Goal: Submit feedback/report problem: Submit feedback/report problem

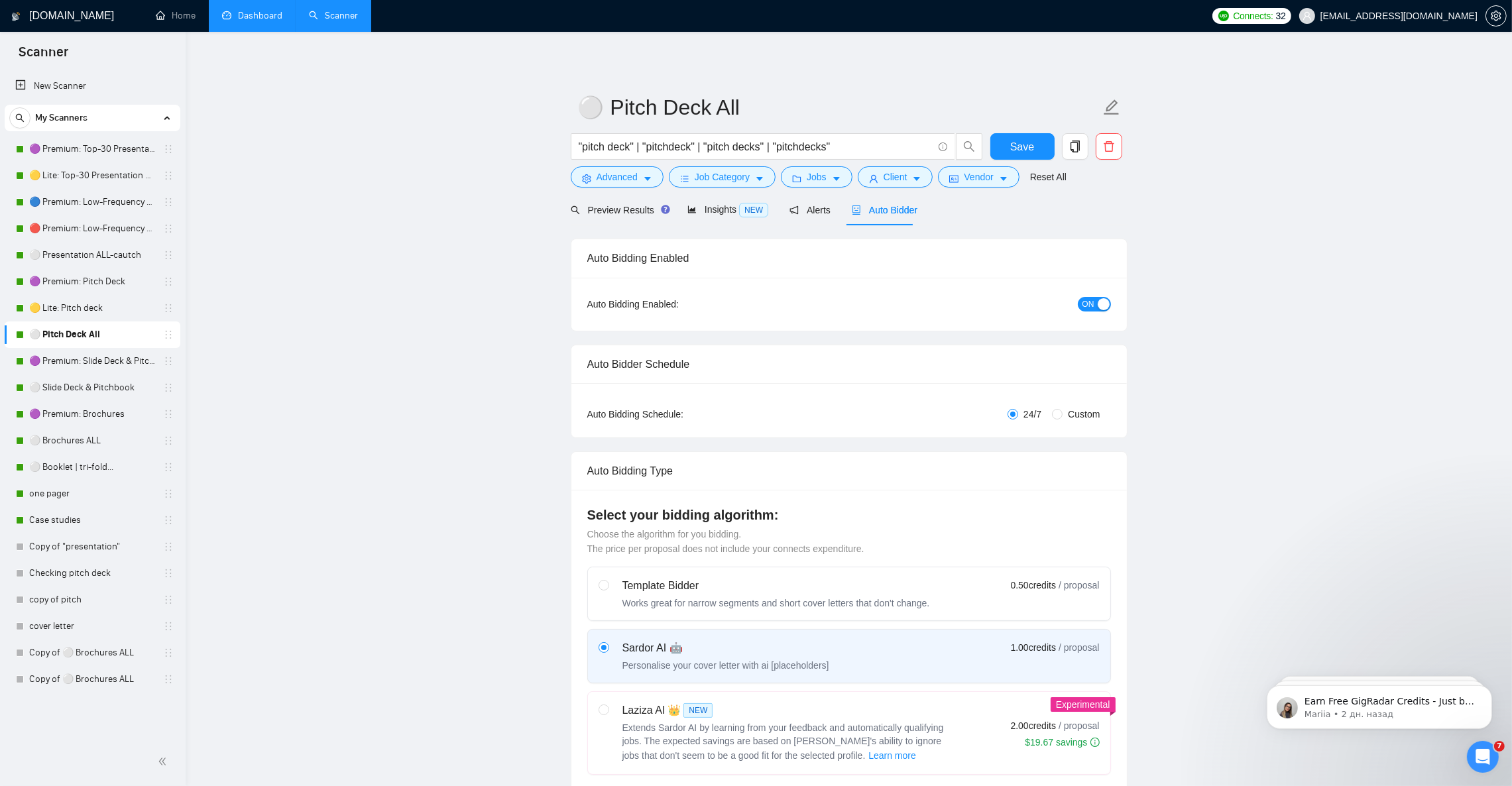
click at [250, 20] on link "Dashboard" at bounding box center [252, 15] width 60 height 11
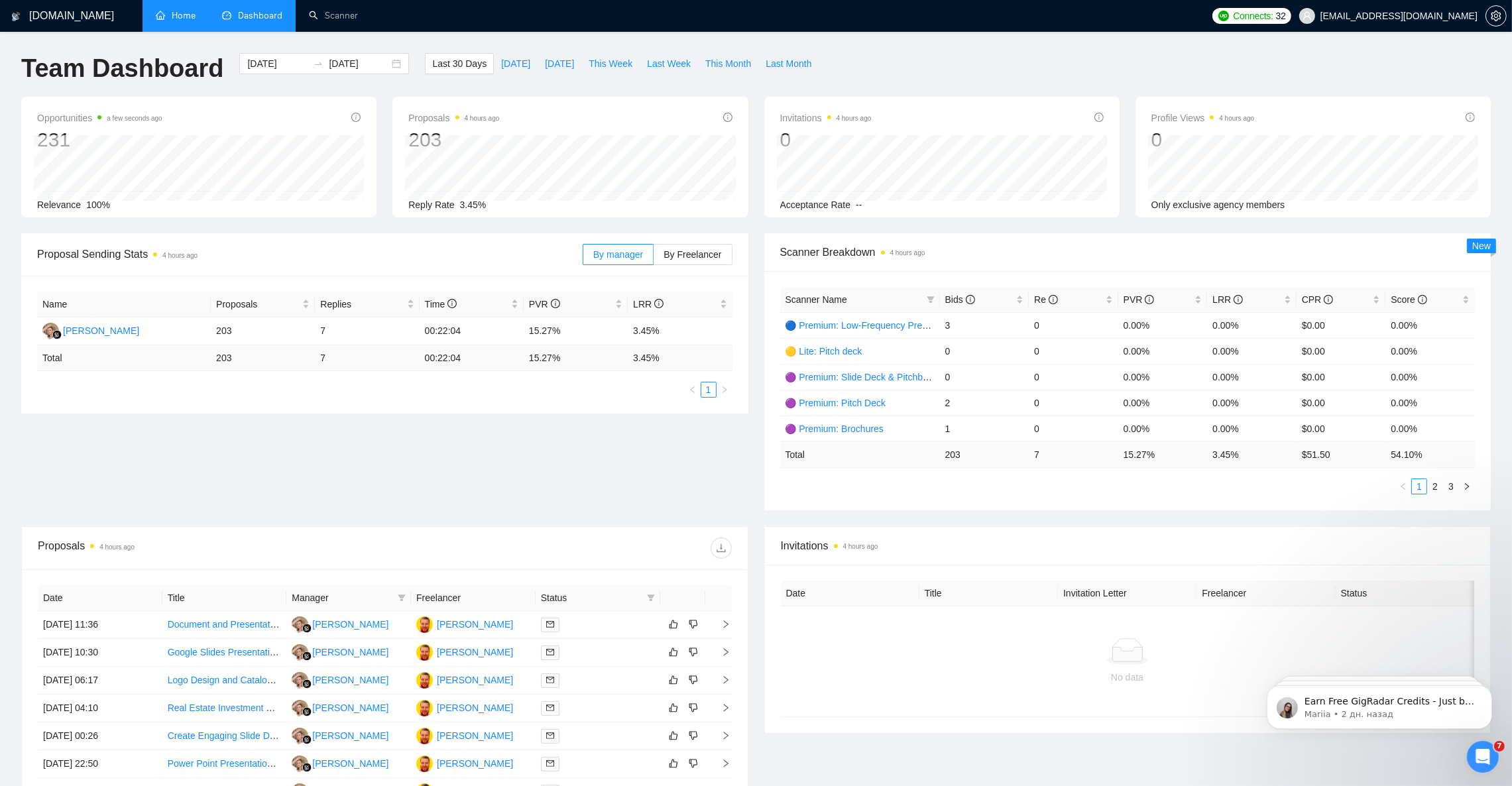
click at [196, 18] on link "Home" at bounding box center [176, 15] width 40 height 11
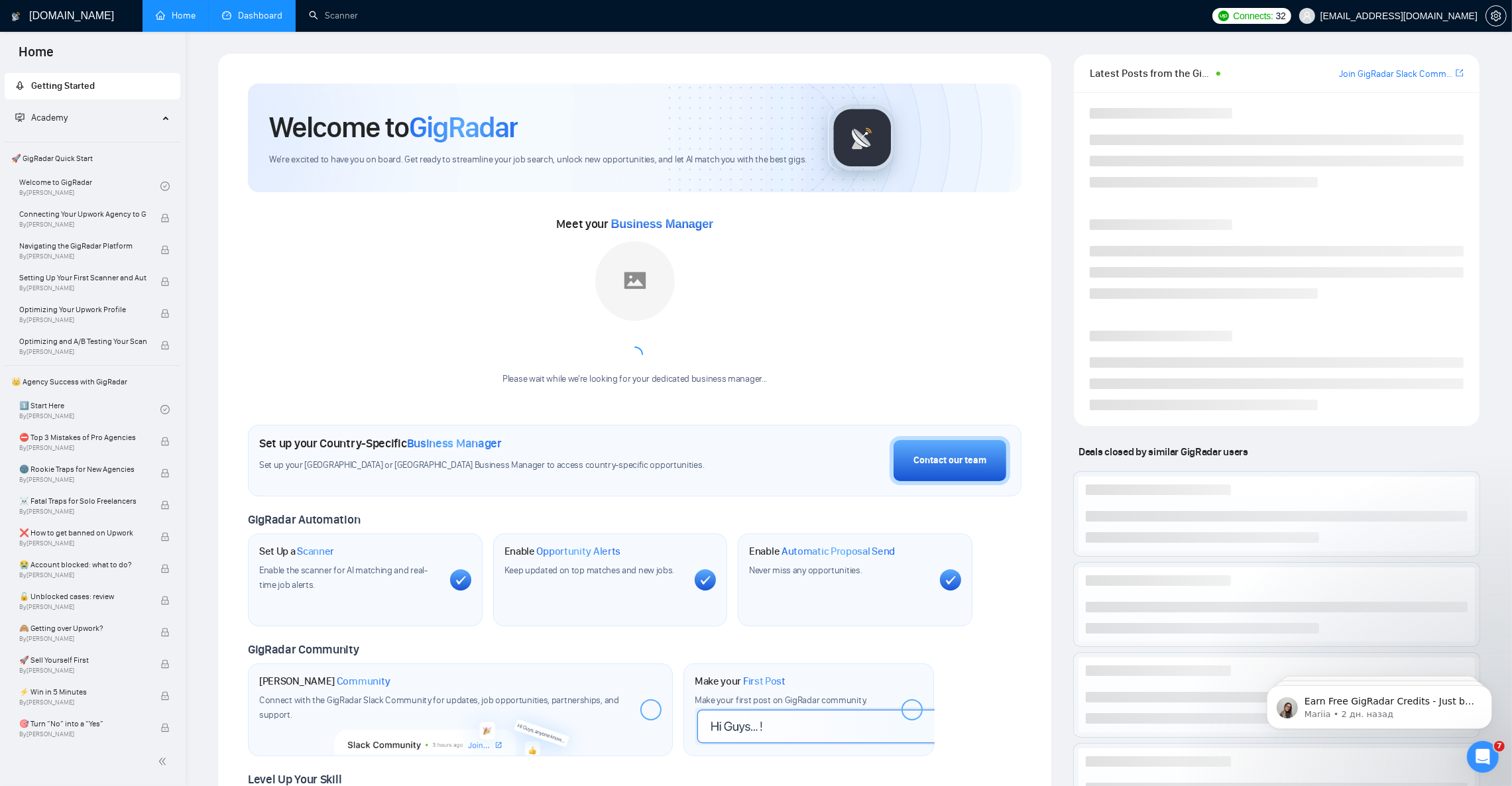
click at [227, 17] on link "Dashboard" at bounding box center [252, 15] width 60 height 11
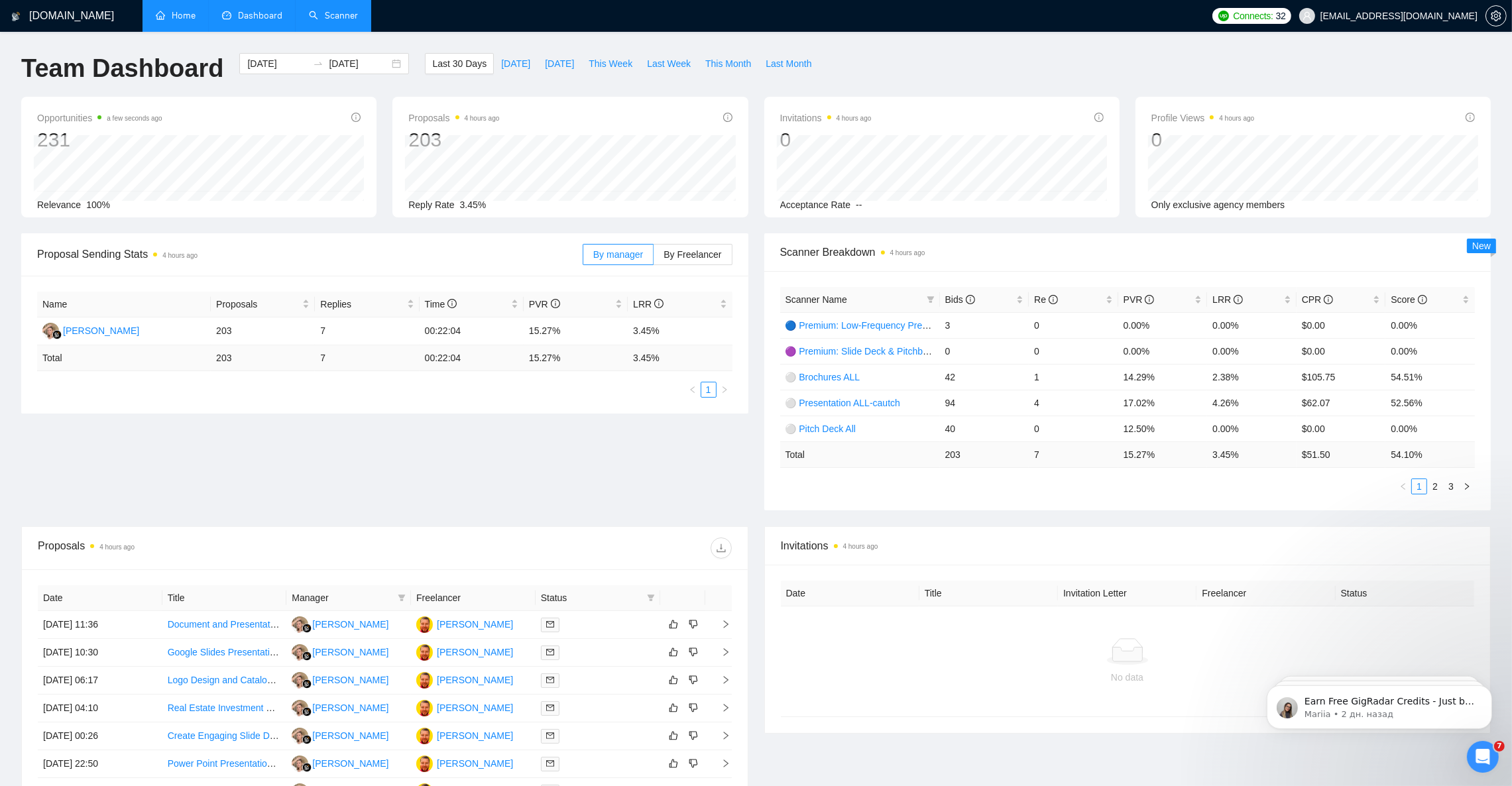
click at [335, 15] on link "Scanner" at bounding box center [333, 15] width 49 height 11
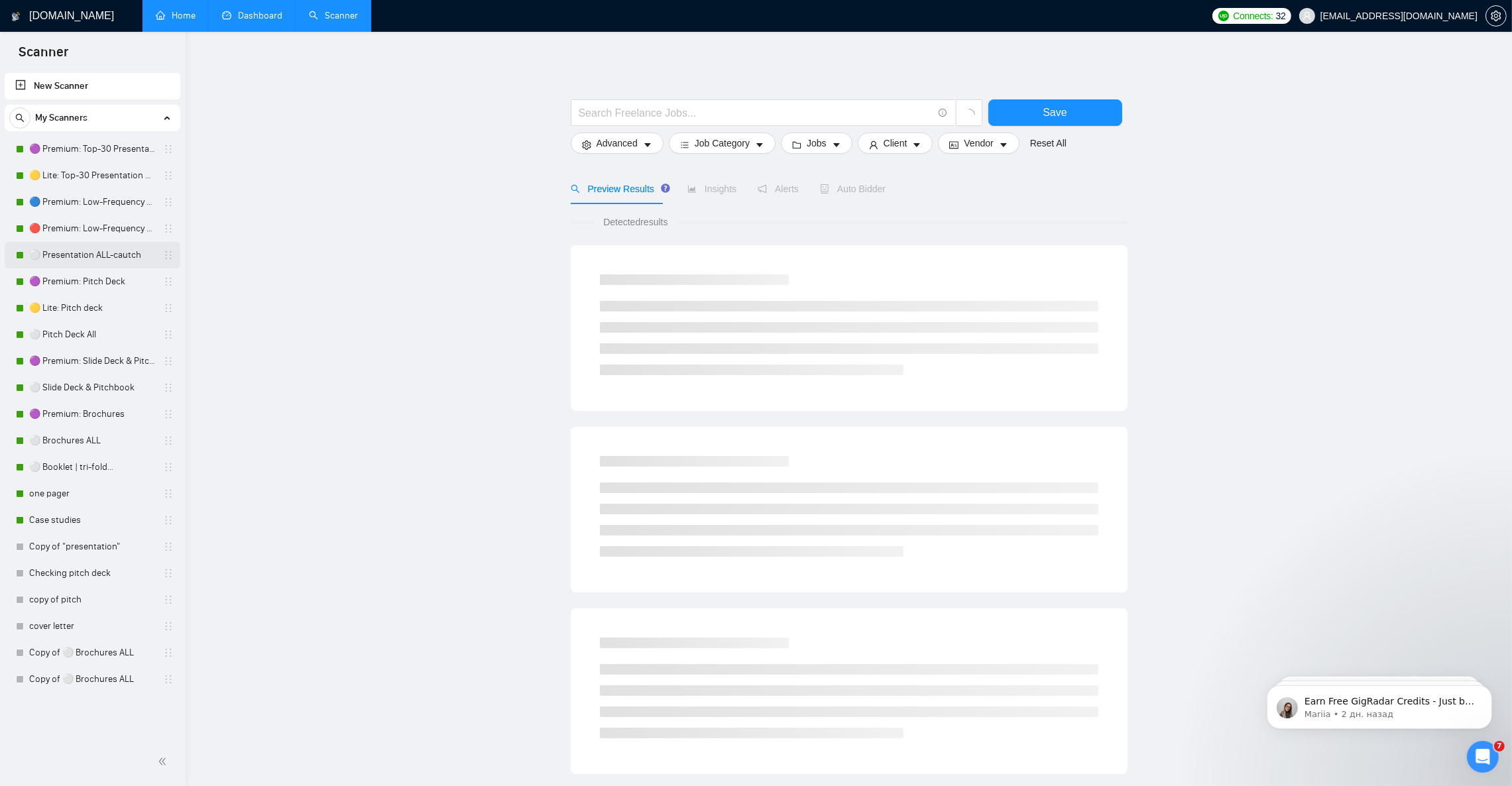
click at [81, 251] on link "⚪ Presentation ALL-cautch" at bounding box center [92, 255] width 126 height 26
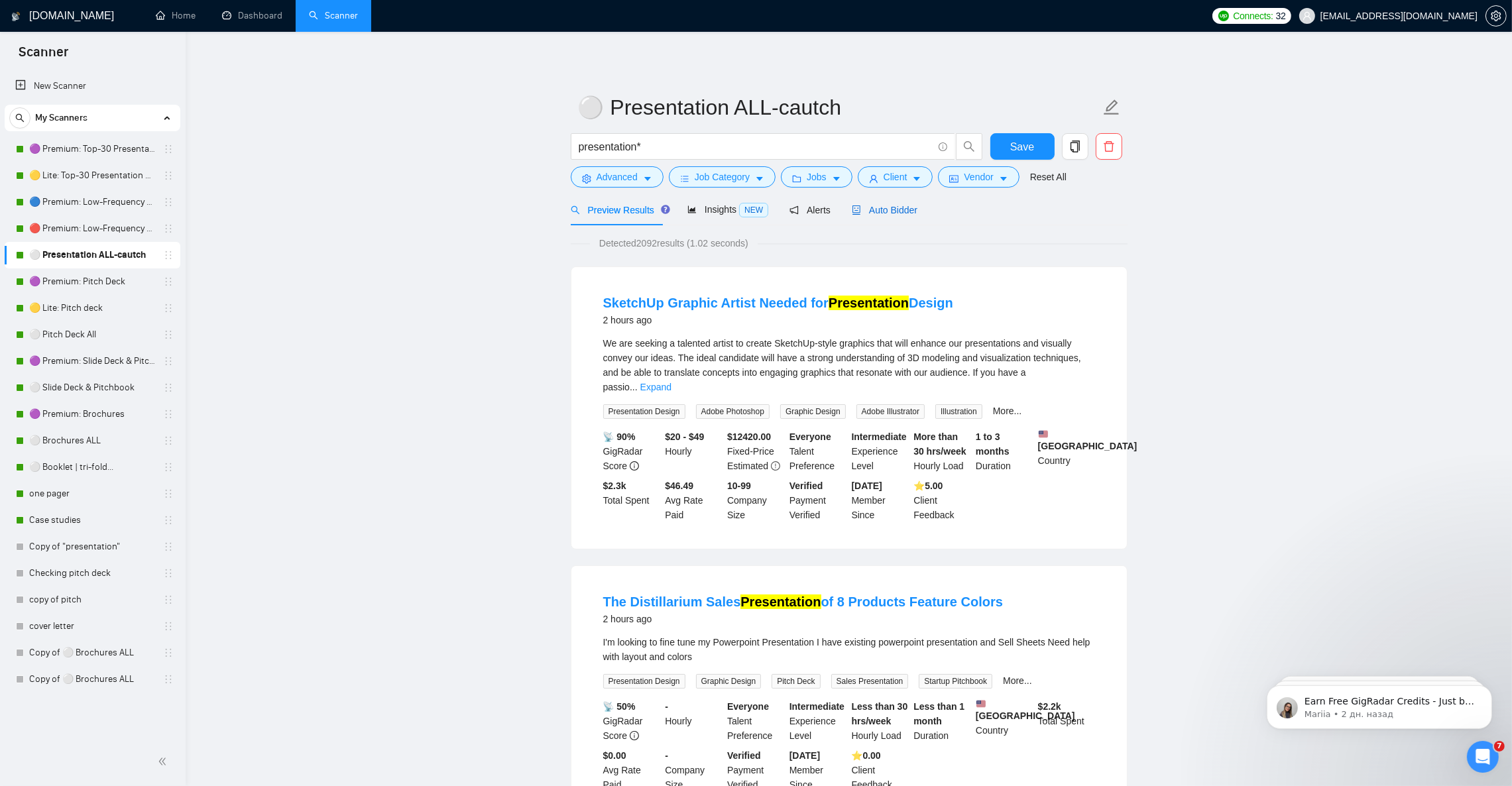
click at [899, 209] on span "Auto Bidder" at bounding box center [884, 210] width 66 height 10
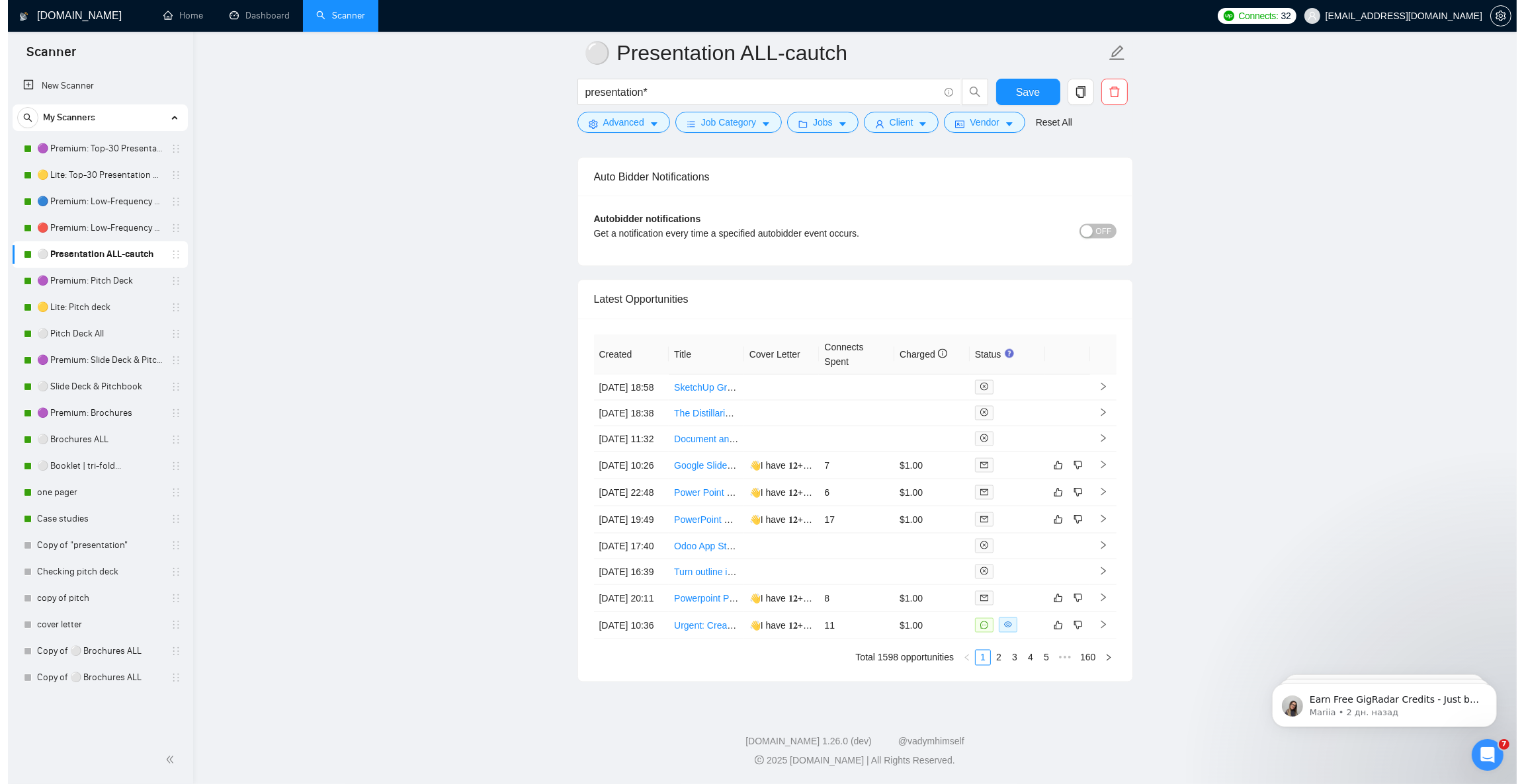
scroll to position [3174, 0]
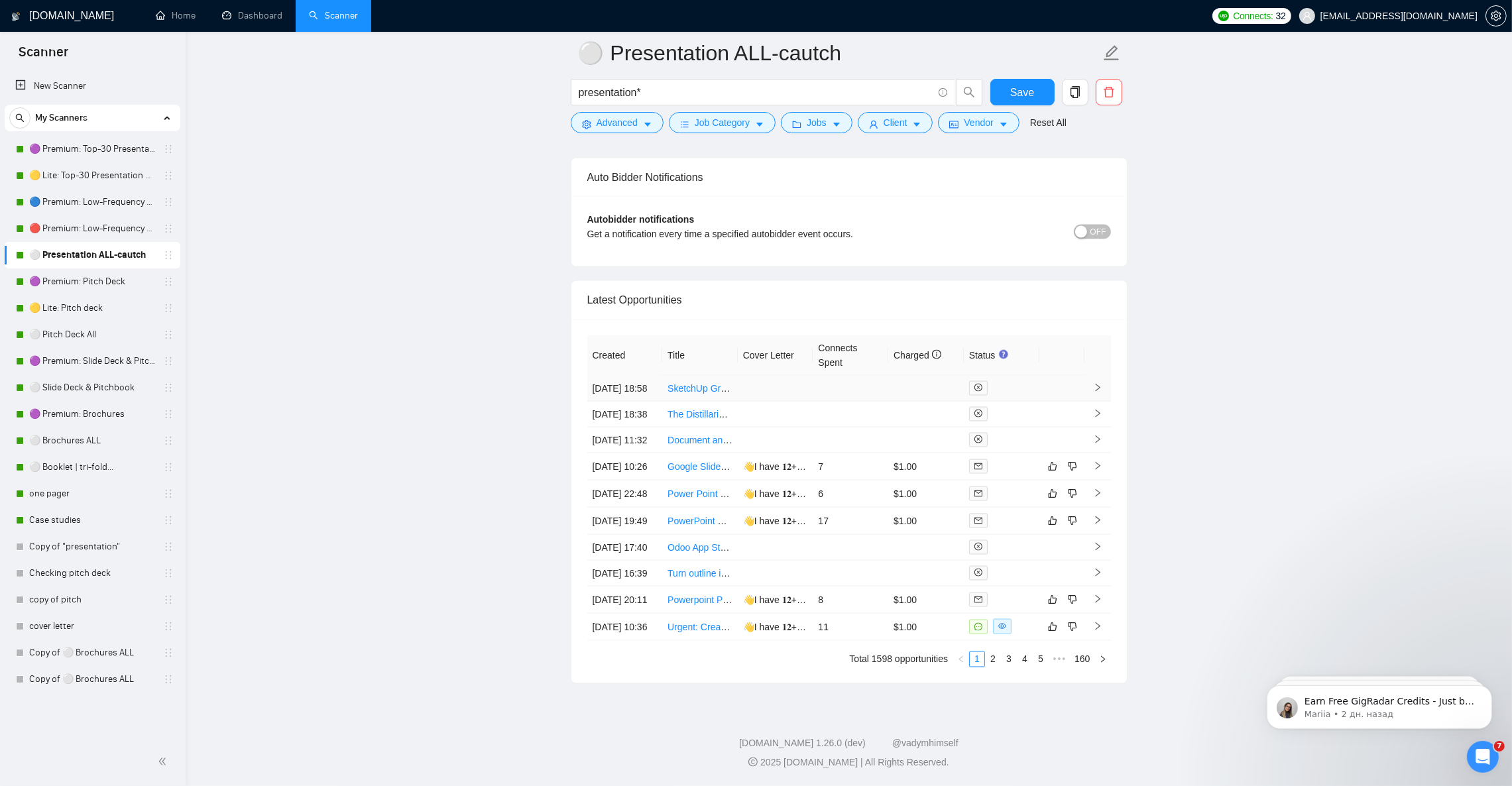
click at [1085, 376] on td at bounding box center [1098, 389] width 26 height 26
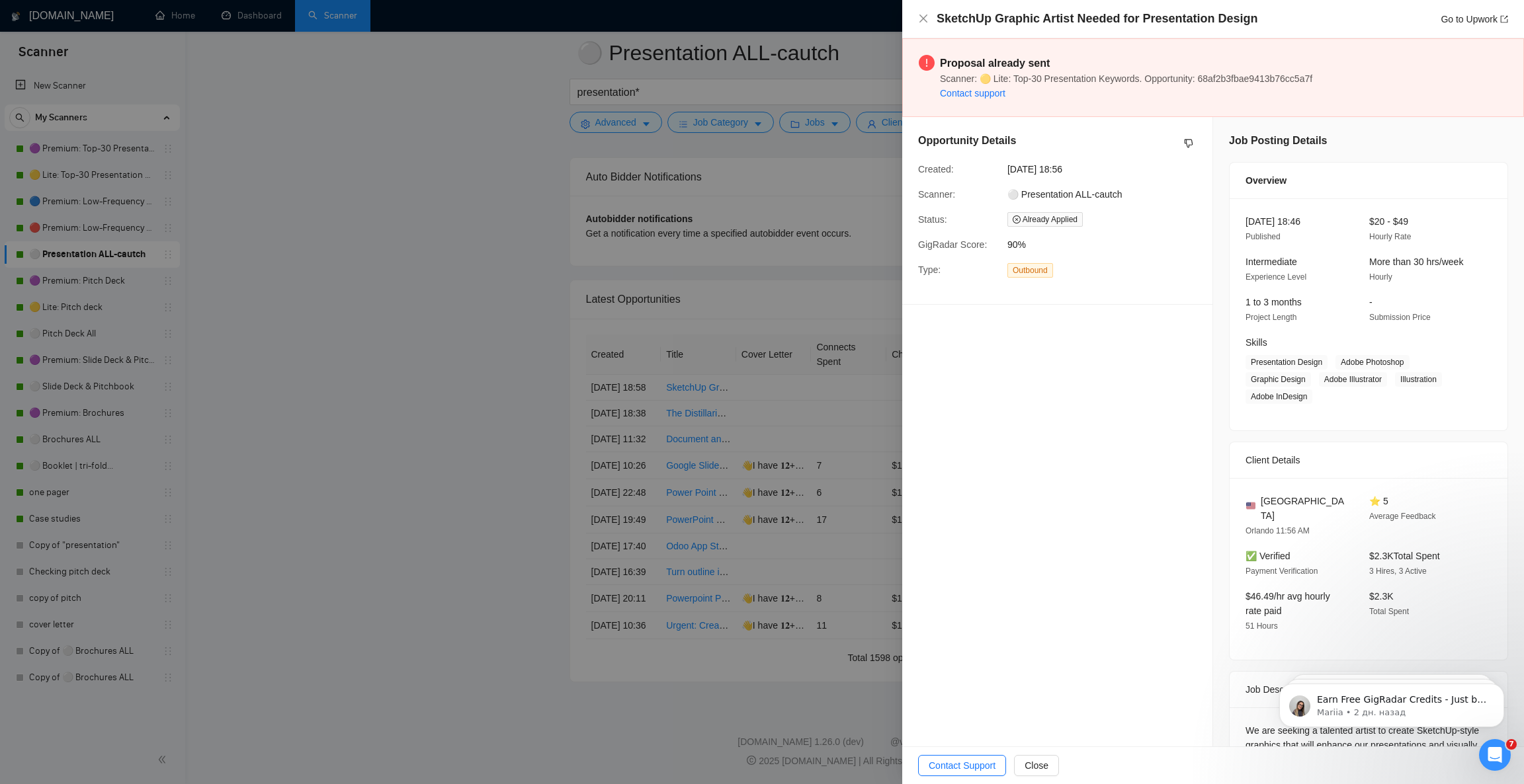
click at [493, 192] on div at bounding box center [762, 392] width 1524 height 784
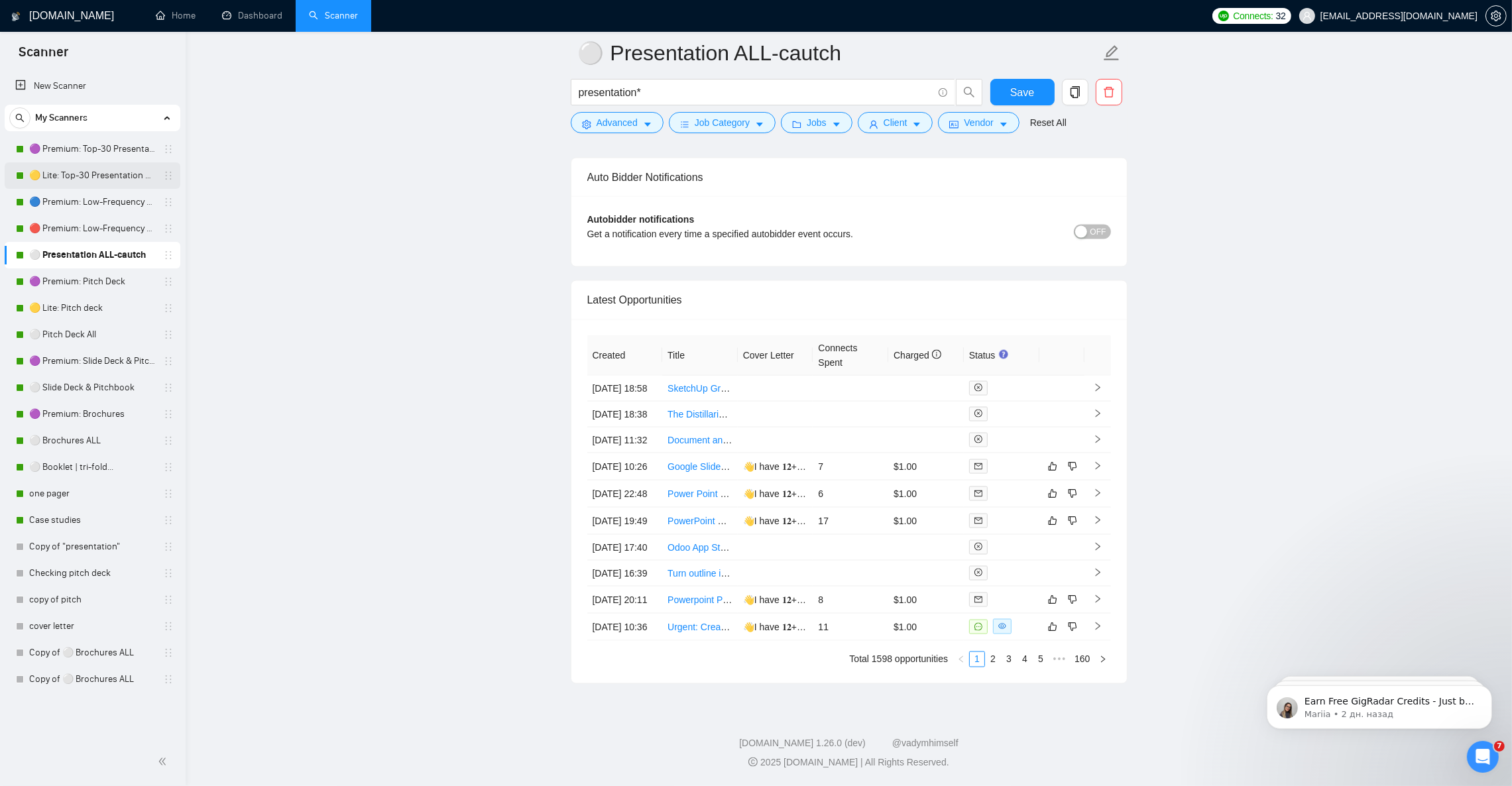
click at [110, 166] on link "🟡 Lite: Top-30 Presentation Keywords" at bounding box center [92, 176] width 126 height 26
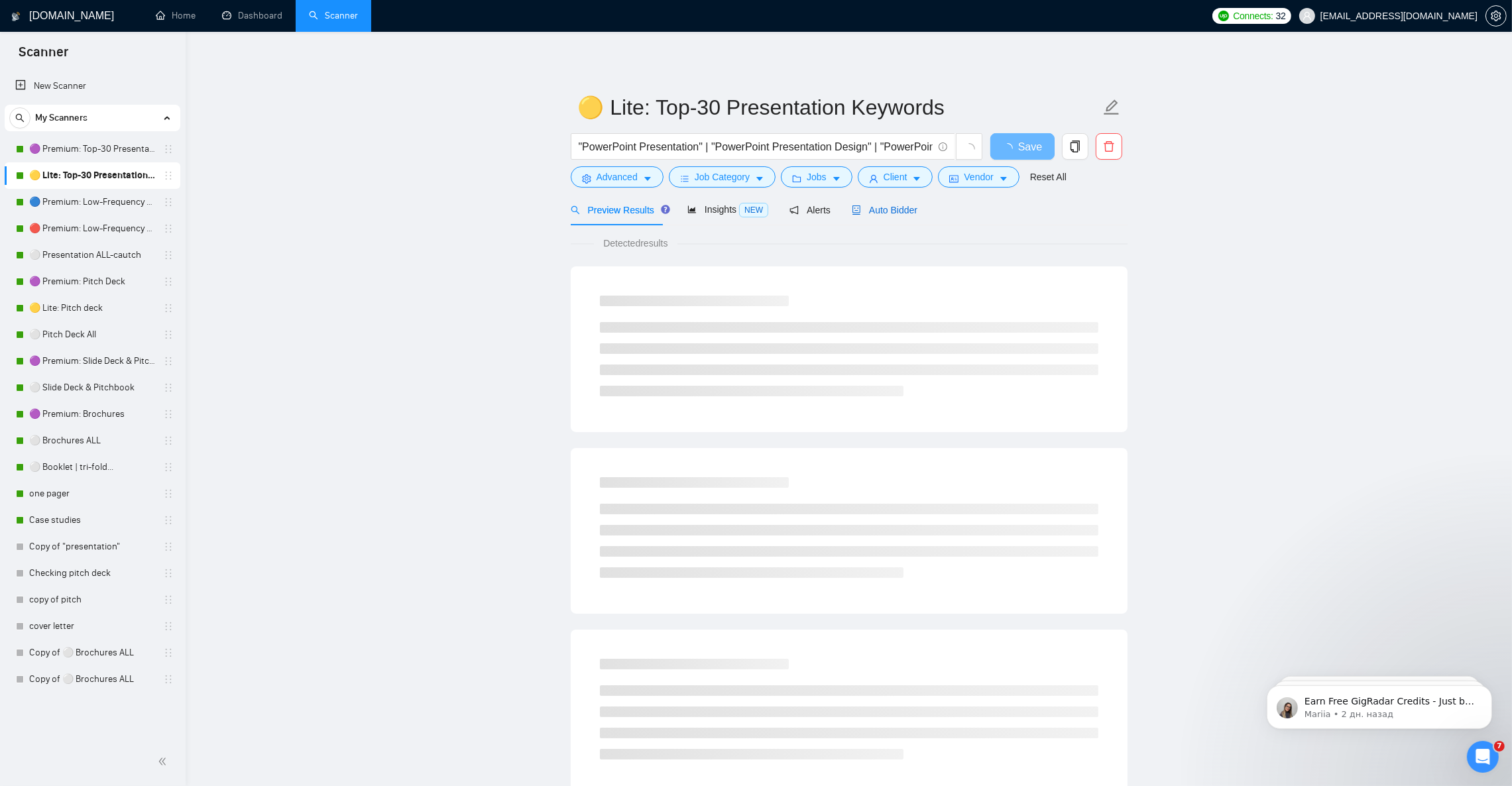
click at [900, 209] on span "Auto Bidder" at bounding box center [884, 210] width 66 height 10
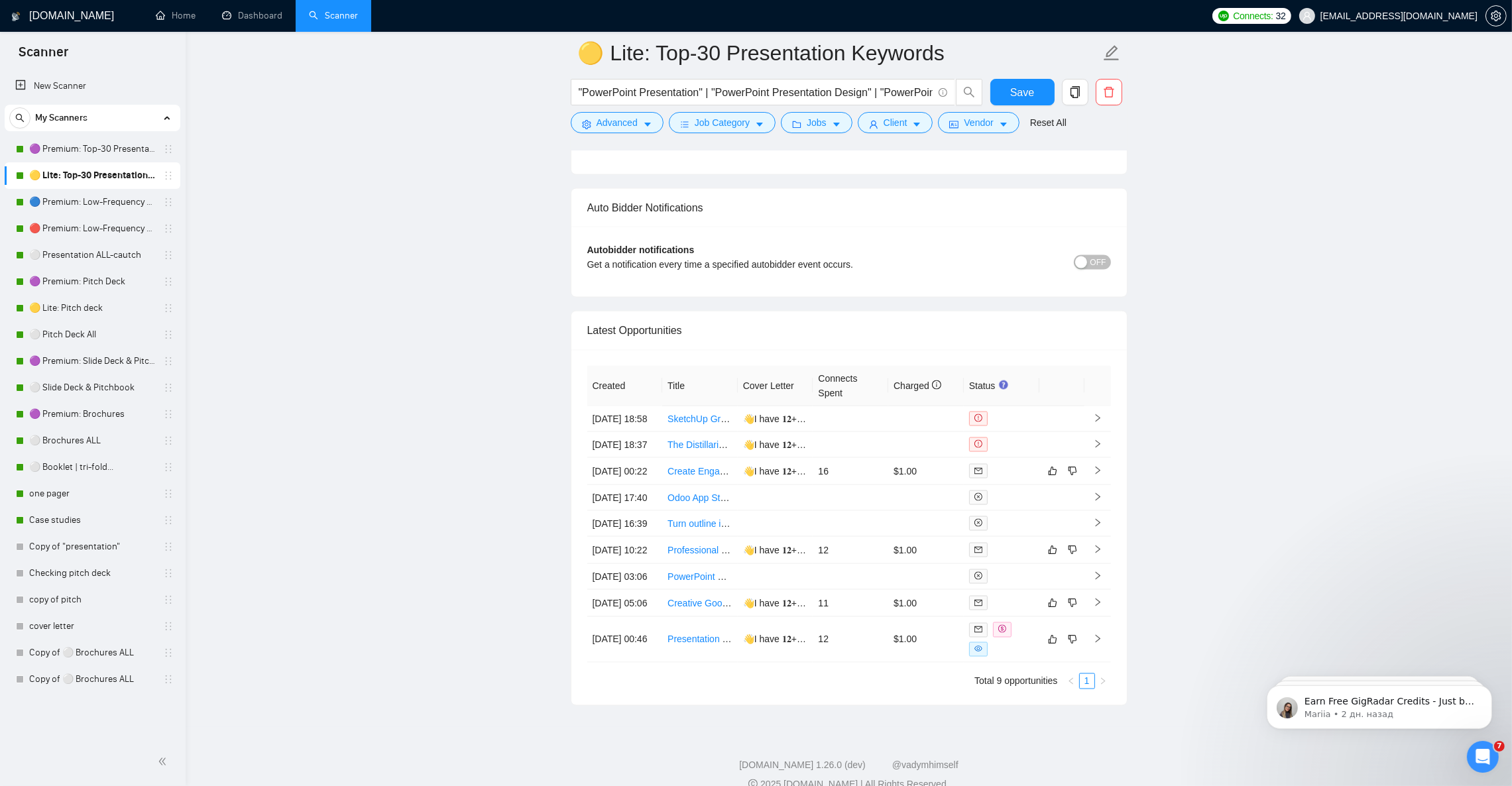
scroll to position [3182, 0]
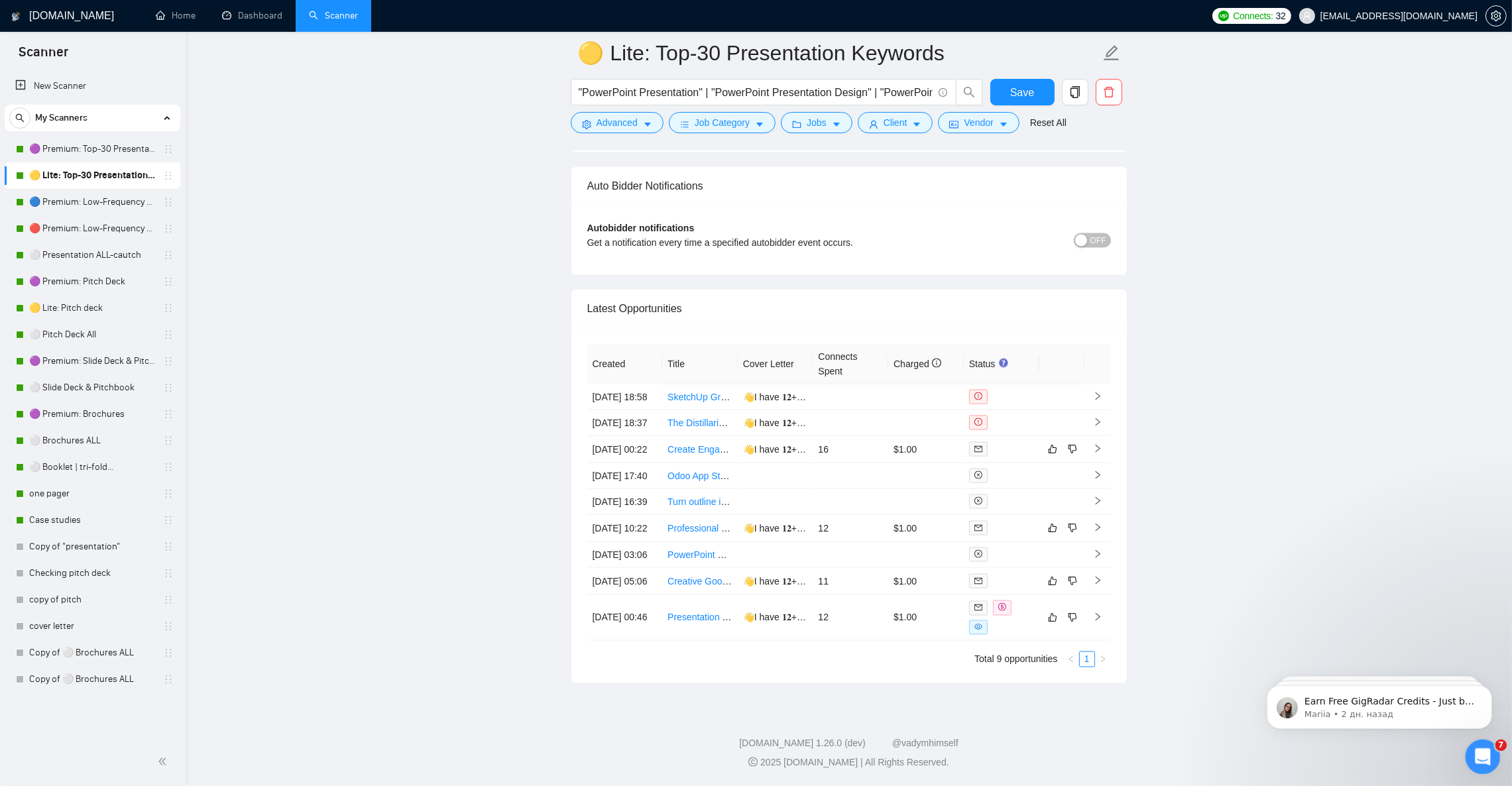
click at [1484, 755] on icon "Открыть службу сообщений Intercom" at bounding box center [1481, 755] width 22 height 22
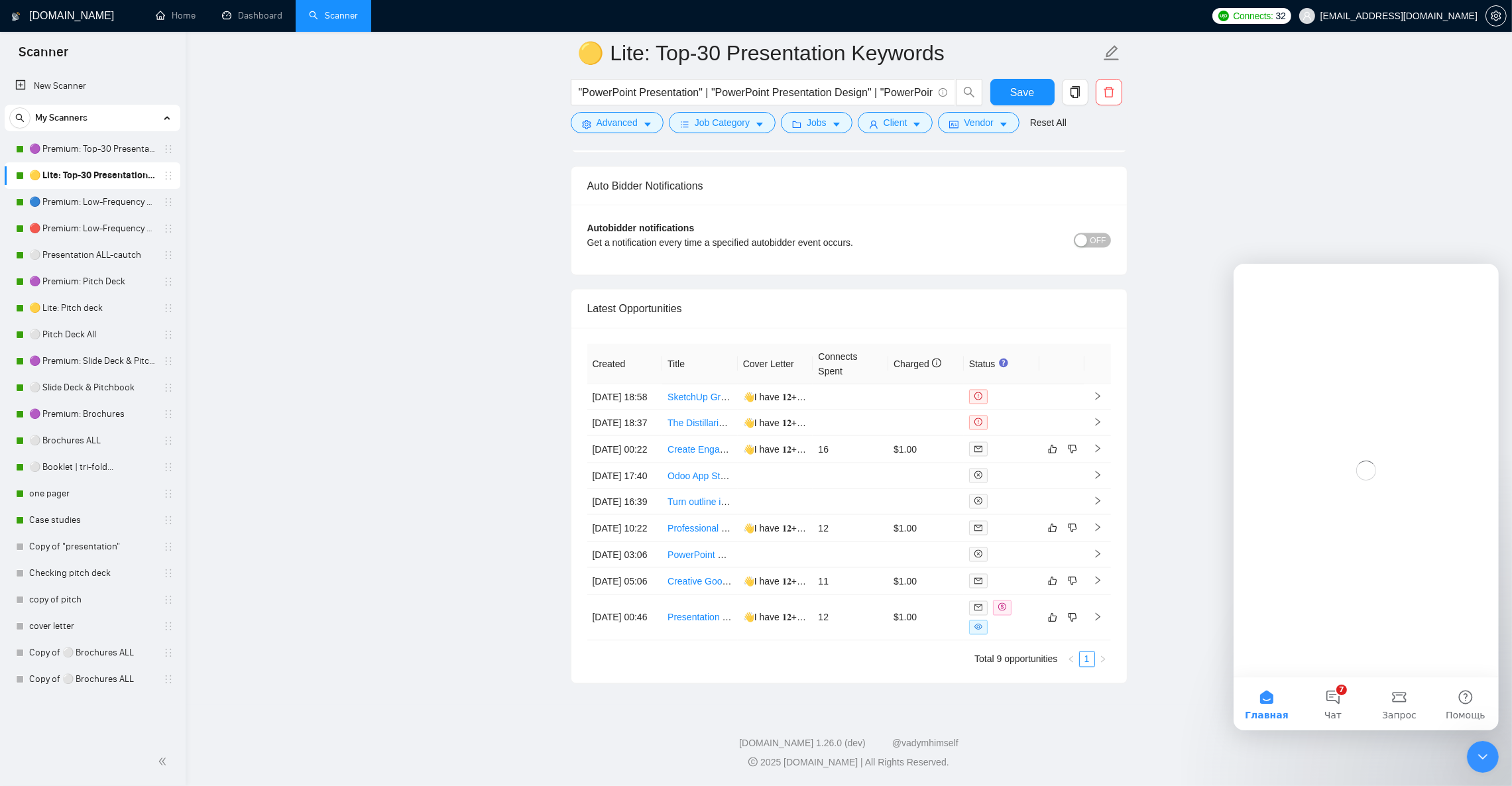
scroll to position [0, 0]
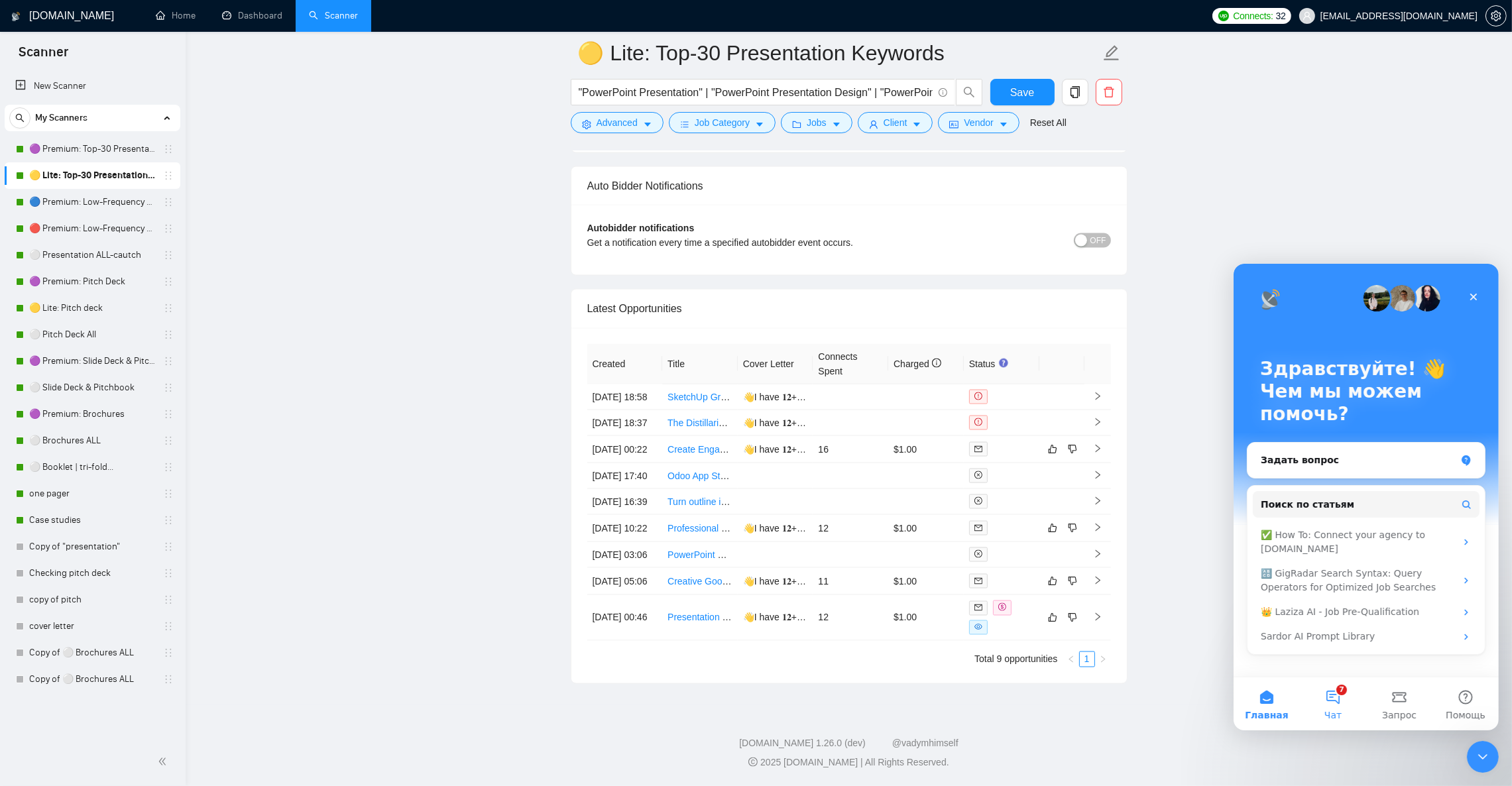
click at [1335, 690] on button "7 Чат" at bounding box center [1332, 703] width 66 height 53
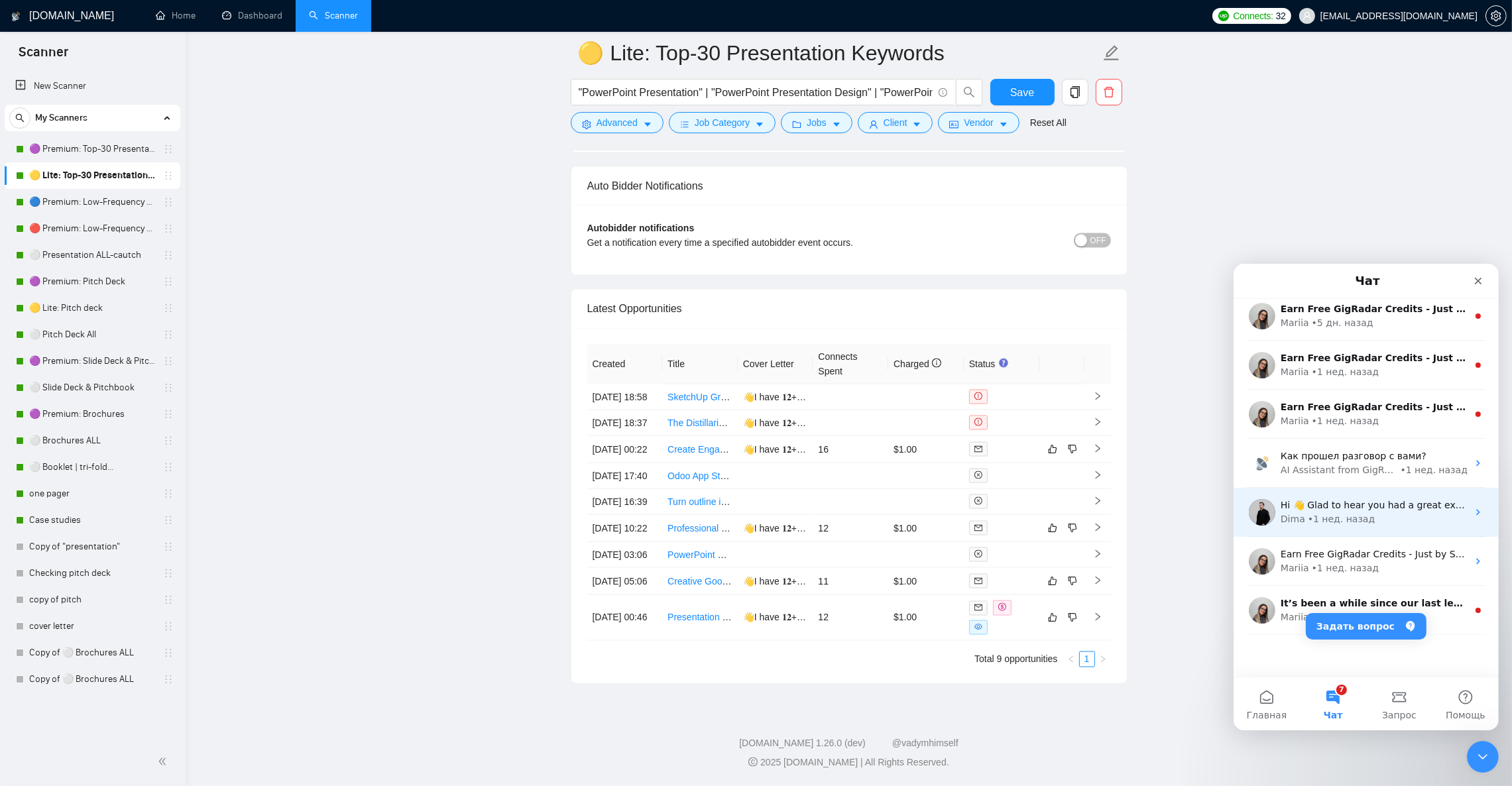
scroll to position [165, 0]
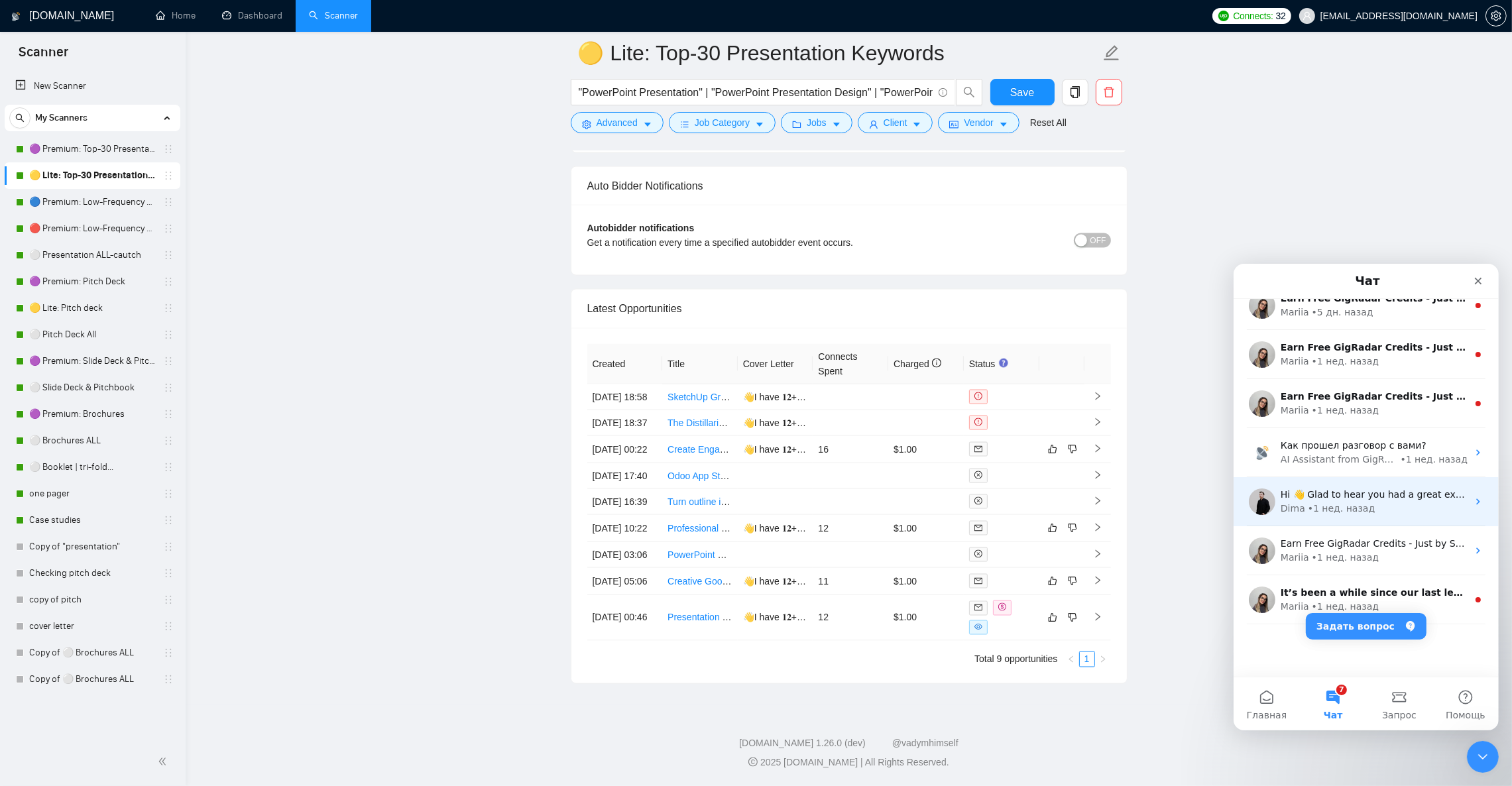
click at [1391, 499] on div "Hi 👋 Glad to hear you had a great experience with us! 🙌 ​ Could you spare 20 se…" at bounding box center [1373, 494] width 187 height 14
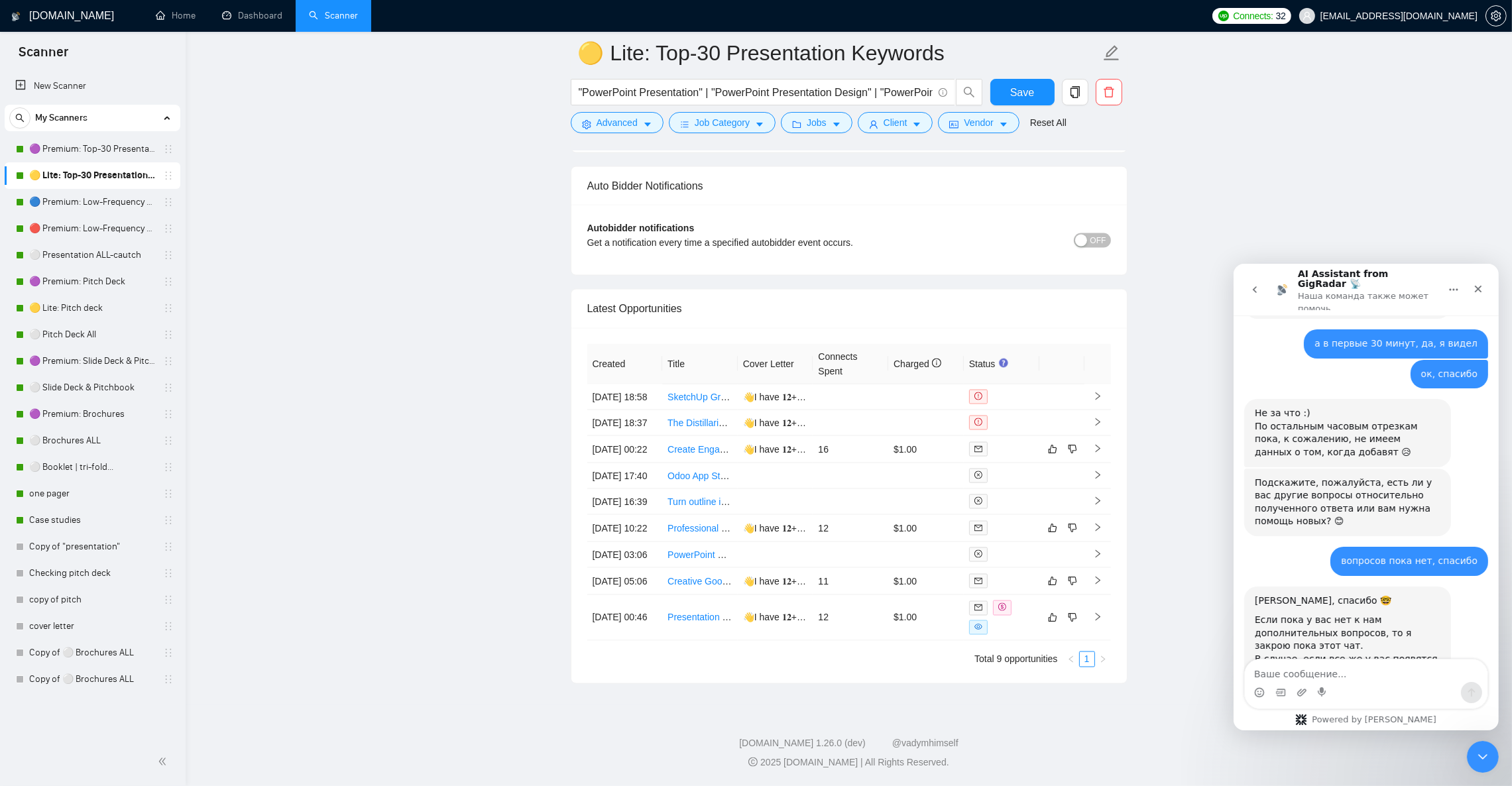
scroll to position [4216, 0]
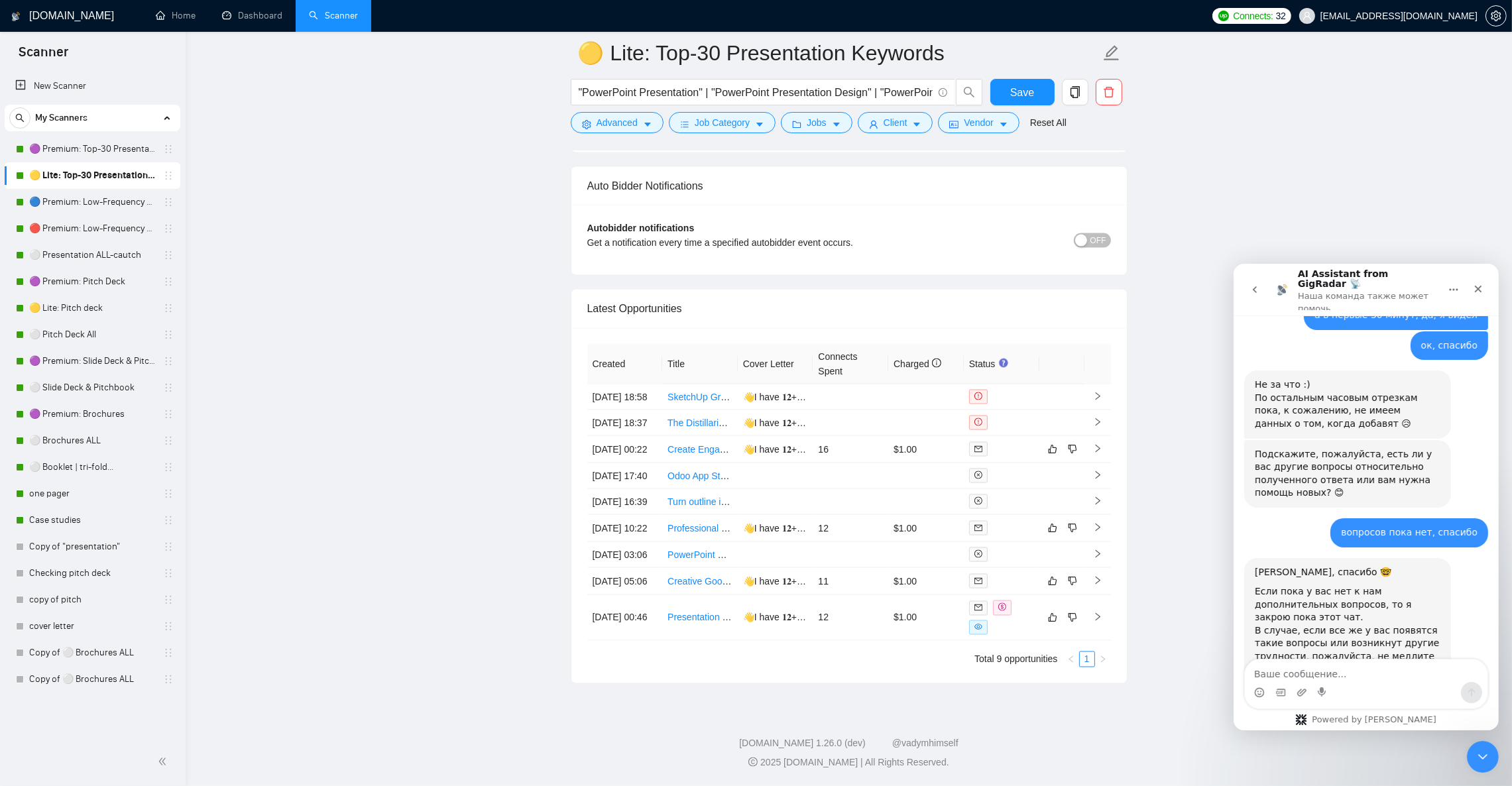
click at [1306, 670] on textarea "Ваше сообщение..." at bounding box center [1365, 671] width 243 height 23
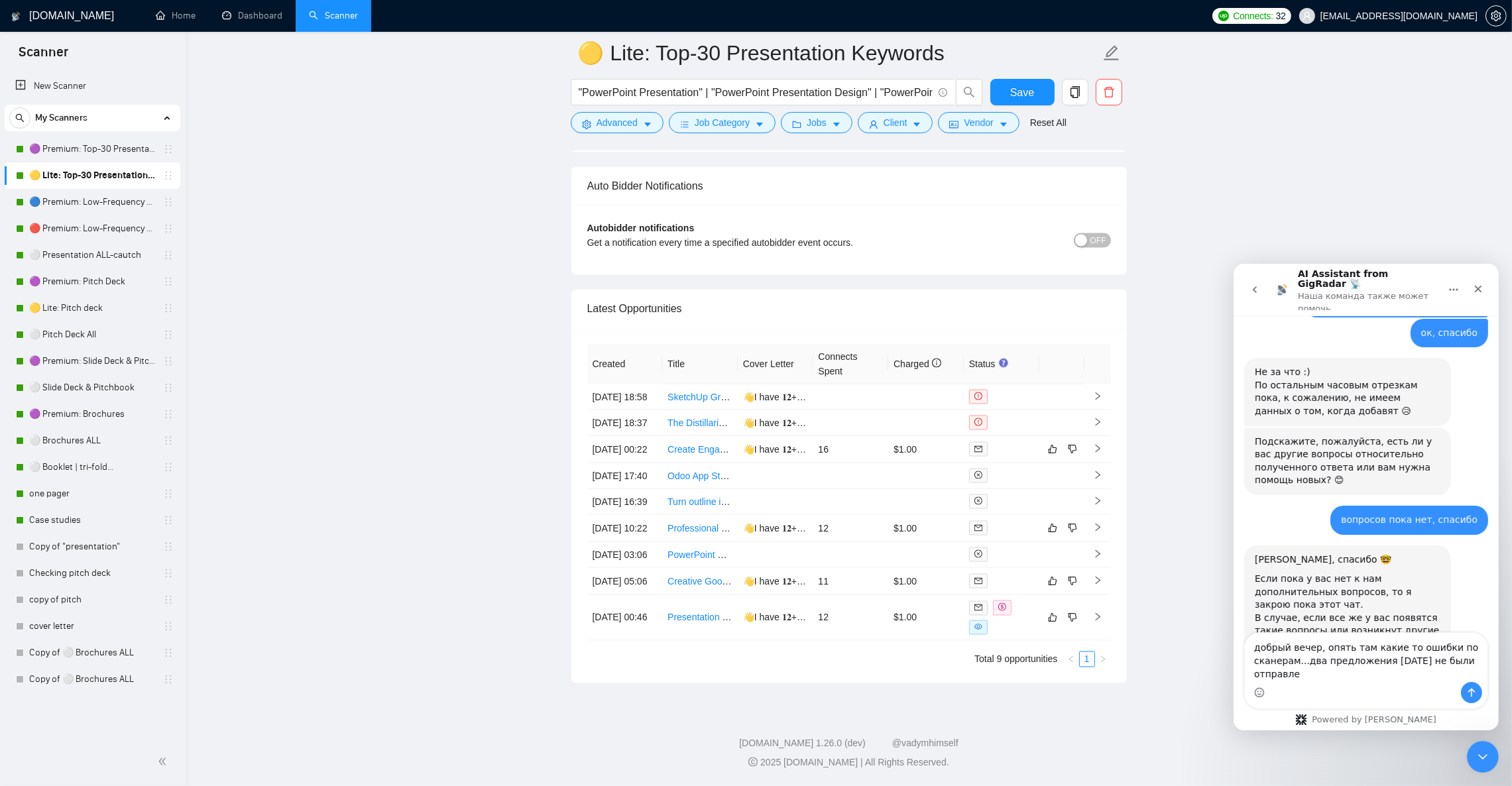
scroll to position [4242, 0]
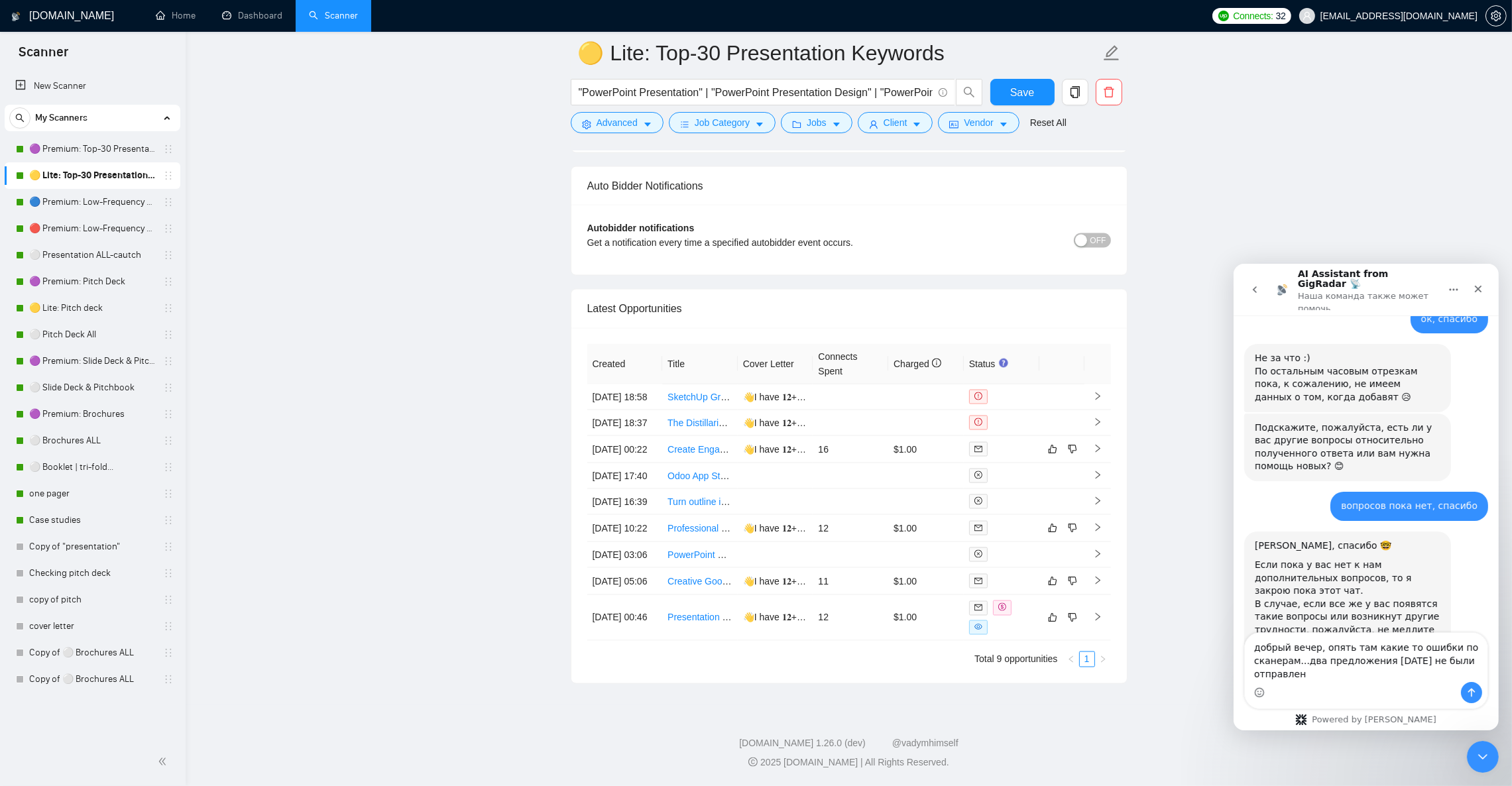
type textarea "добрый вечер, опять там какие то ошибки по сканерам...два предложения сегодня н…"
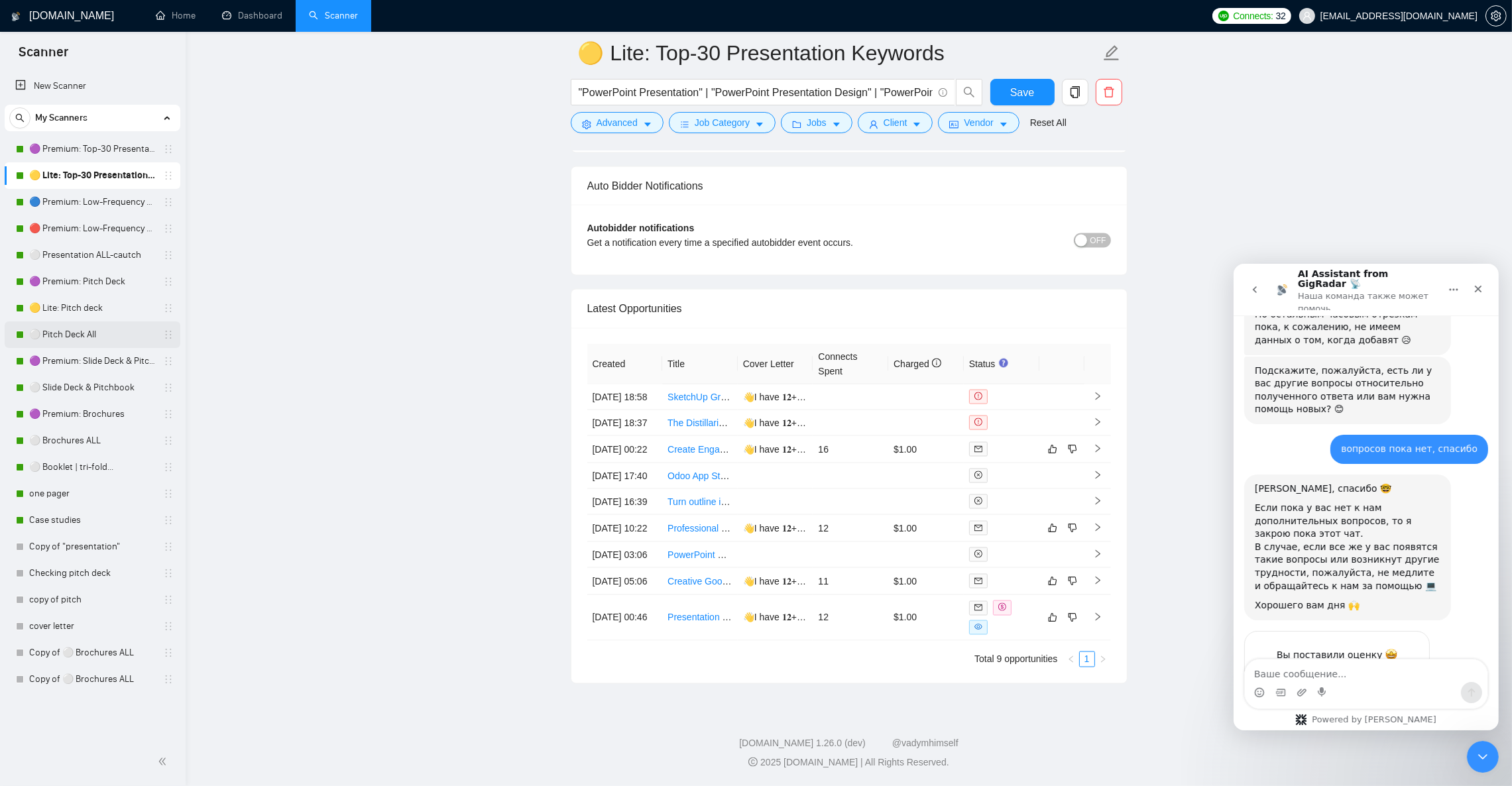
drag, startPoint x: 89, startPoint y: 316, endPoint x: 169, endPoint y: 341, distance: 83.8
click at [89, 316] on link "🟡 Lite: Pitch deck" at bounding box center [92, 308] width 126 height 26
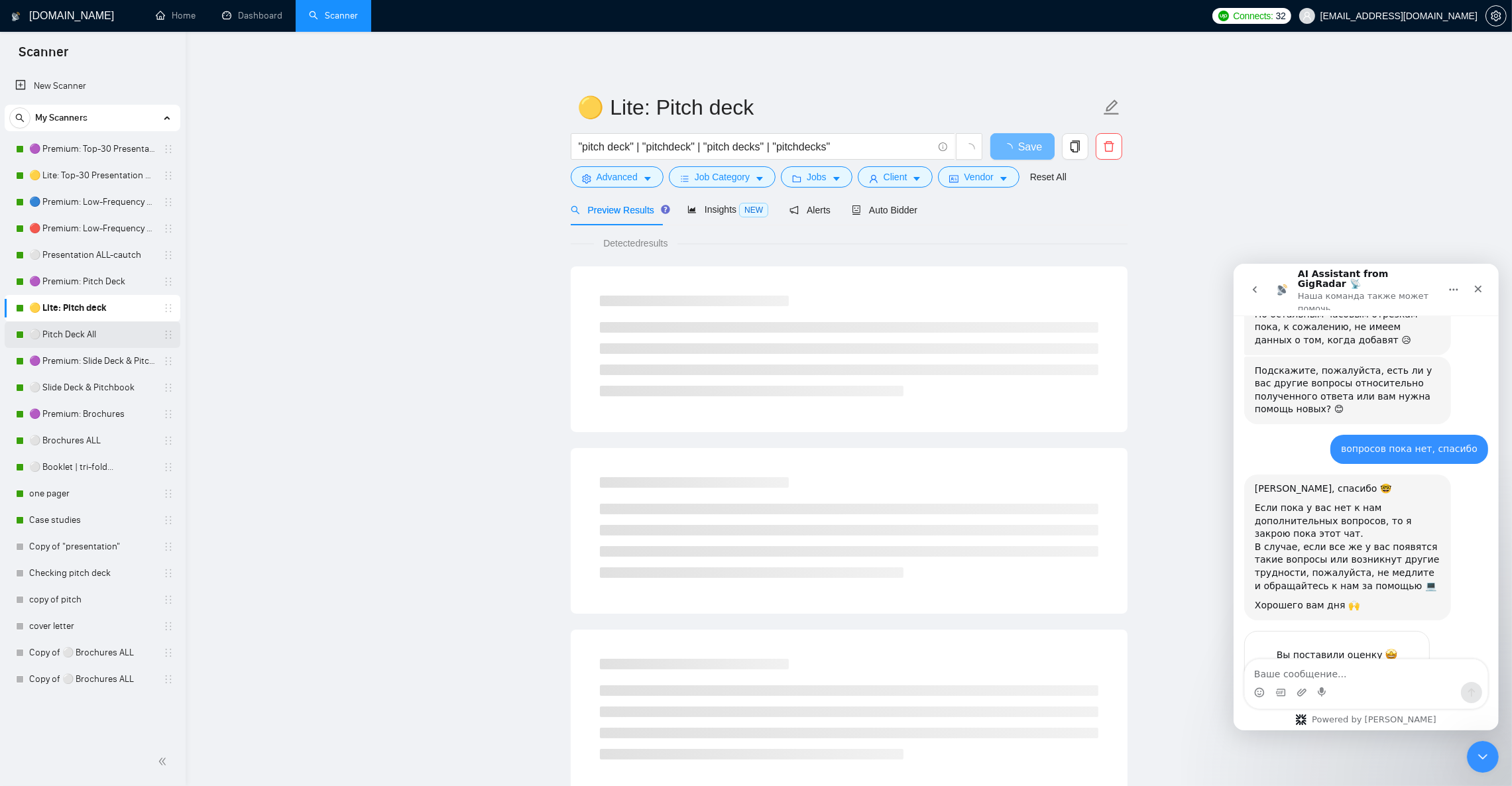
scroll to position [4294, 0]
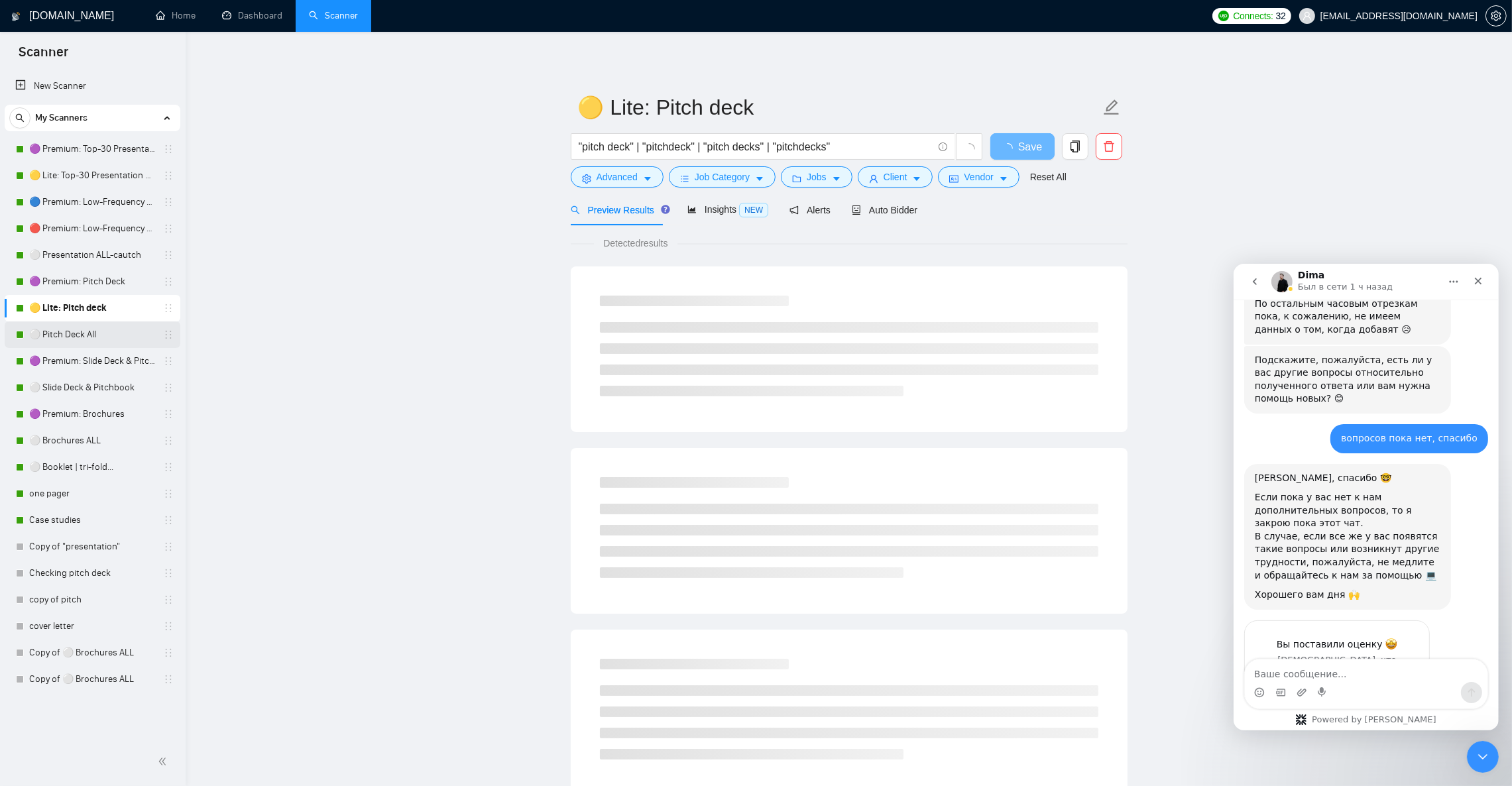
click at [114, 333] on link "⚪ Pitch Deck All" at bounding box center [92, 335] width 126 height 26
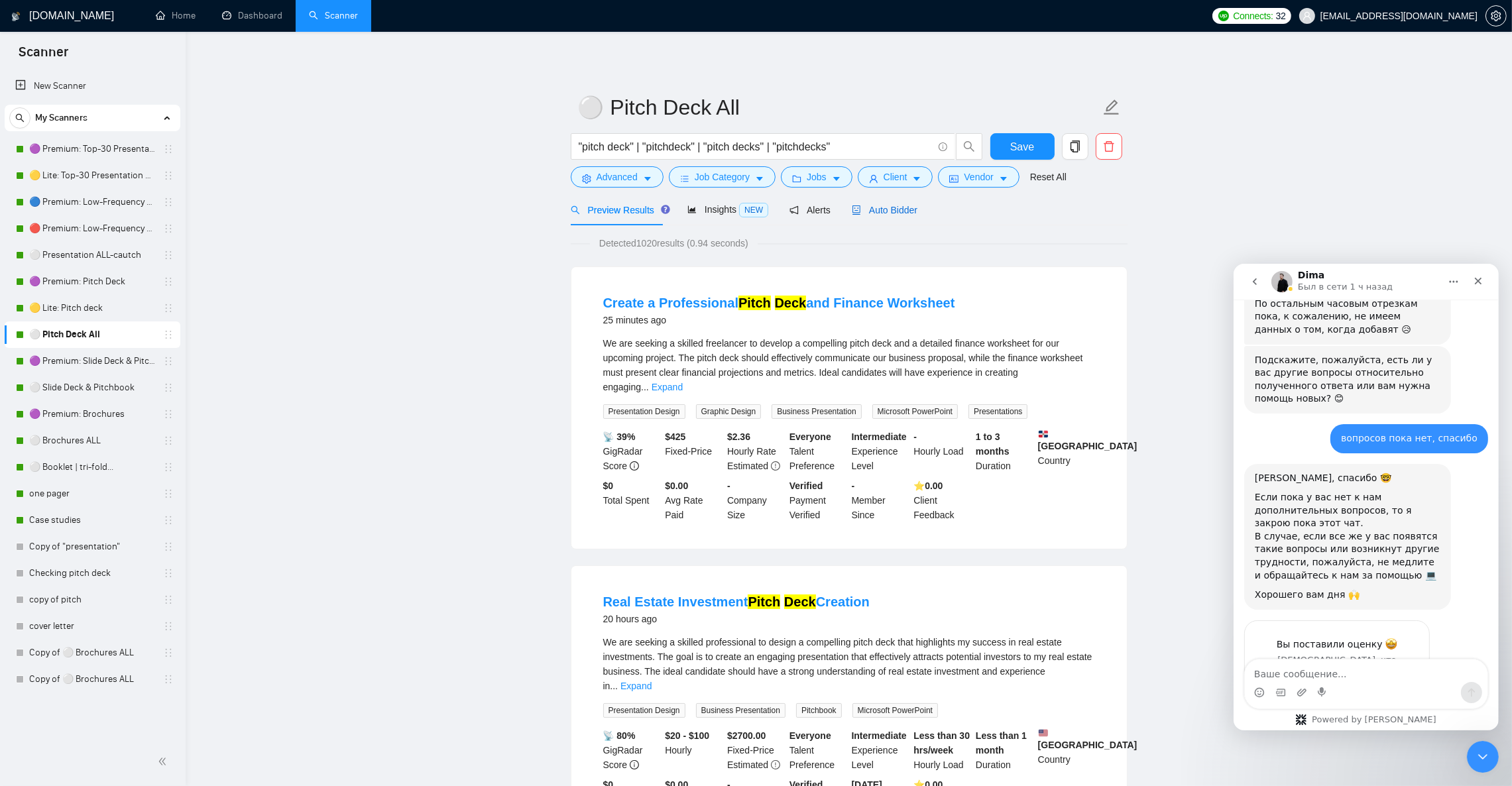
click at [891, 209] on span "Auto Bidder" at bounding box center [884, 210] width 66 height 10
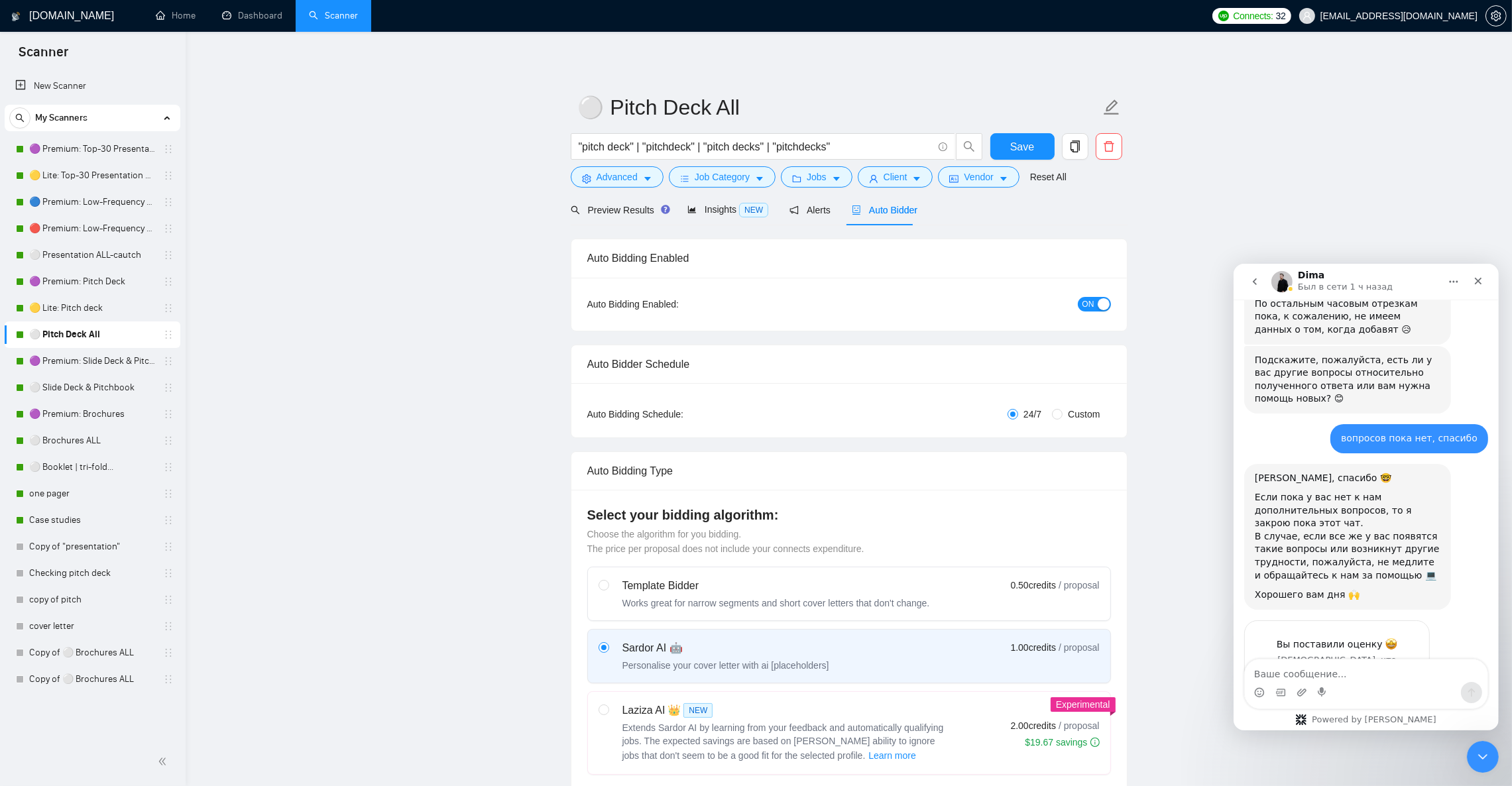
checkbox input "true"
click at [597, 210] on span "Preview Results" at bounding box center [618, 210] width 95 height 10
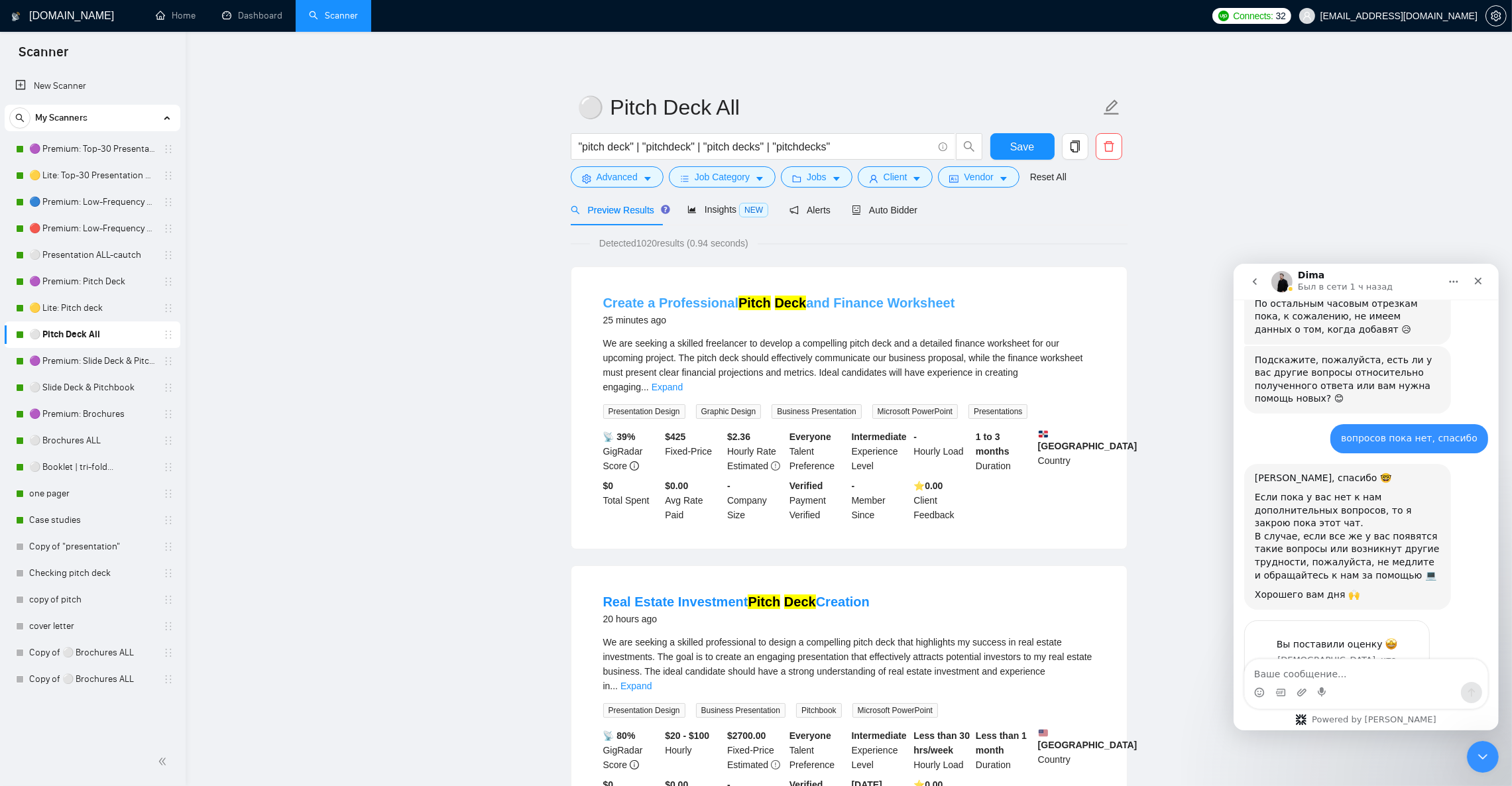
click at [864, 296] on link "Create a Professional Pitch Deck and Finance Worksheet" at bounding box center [779, 303] width 352 height 15
click at [112, 360] on link "🟣 Premium: Slide Deck & Pitchbook" at bounding box center [92, 361] width 126 height 26
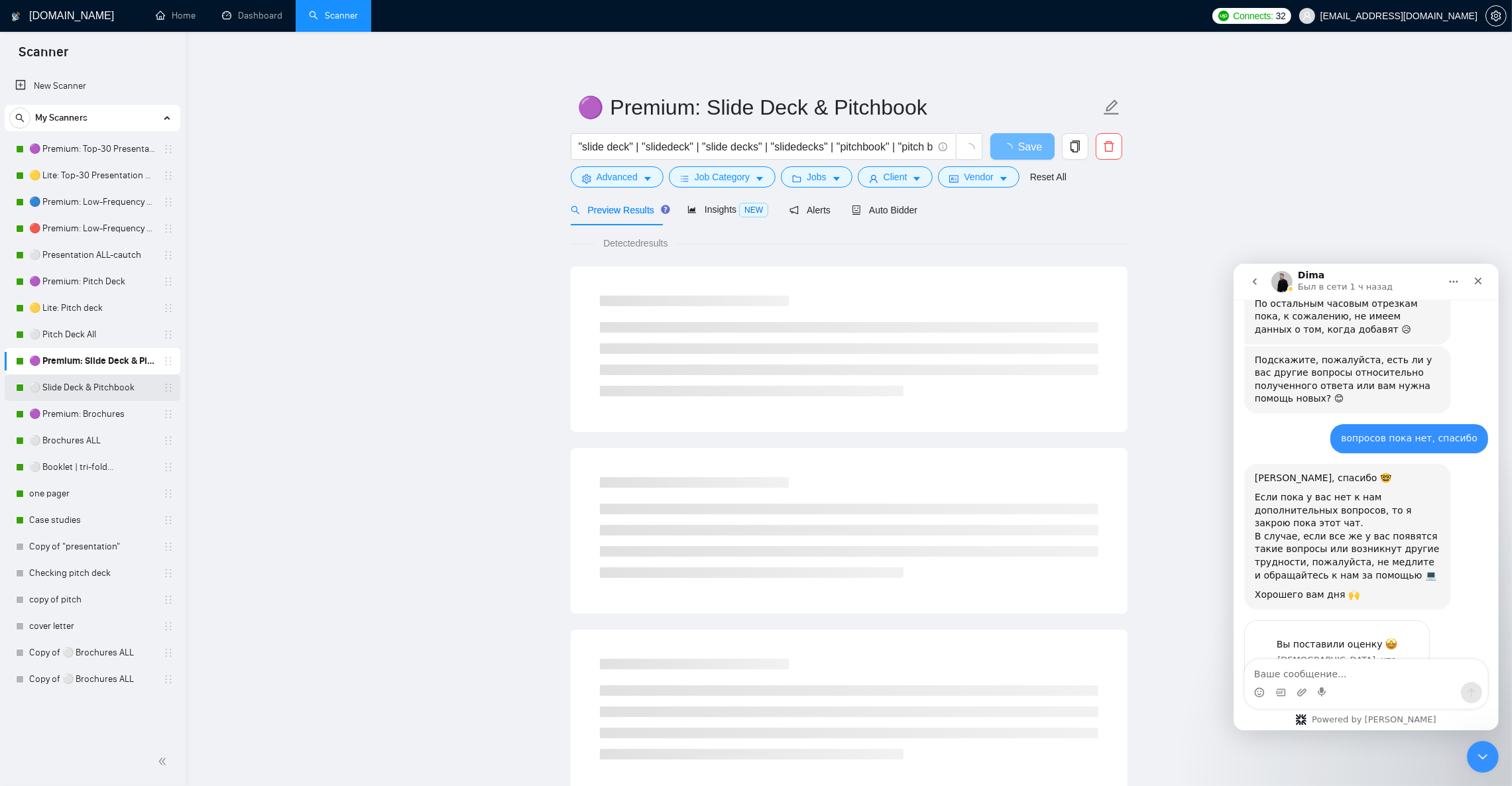
click at [101, 387] on link "⚪ Slide Deck & Pitchbook" at bounding box center [92, 387] width 126 height 26
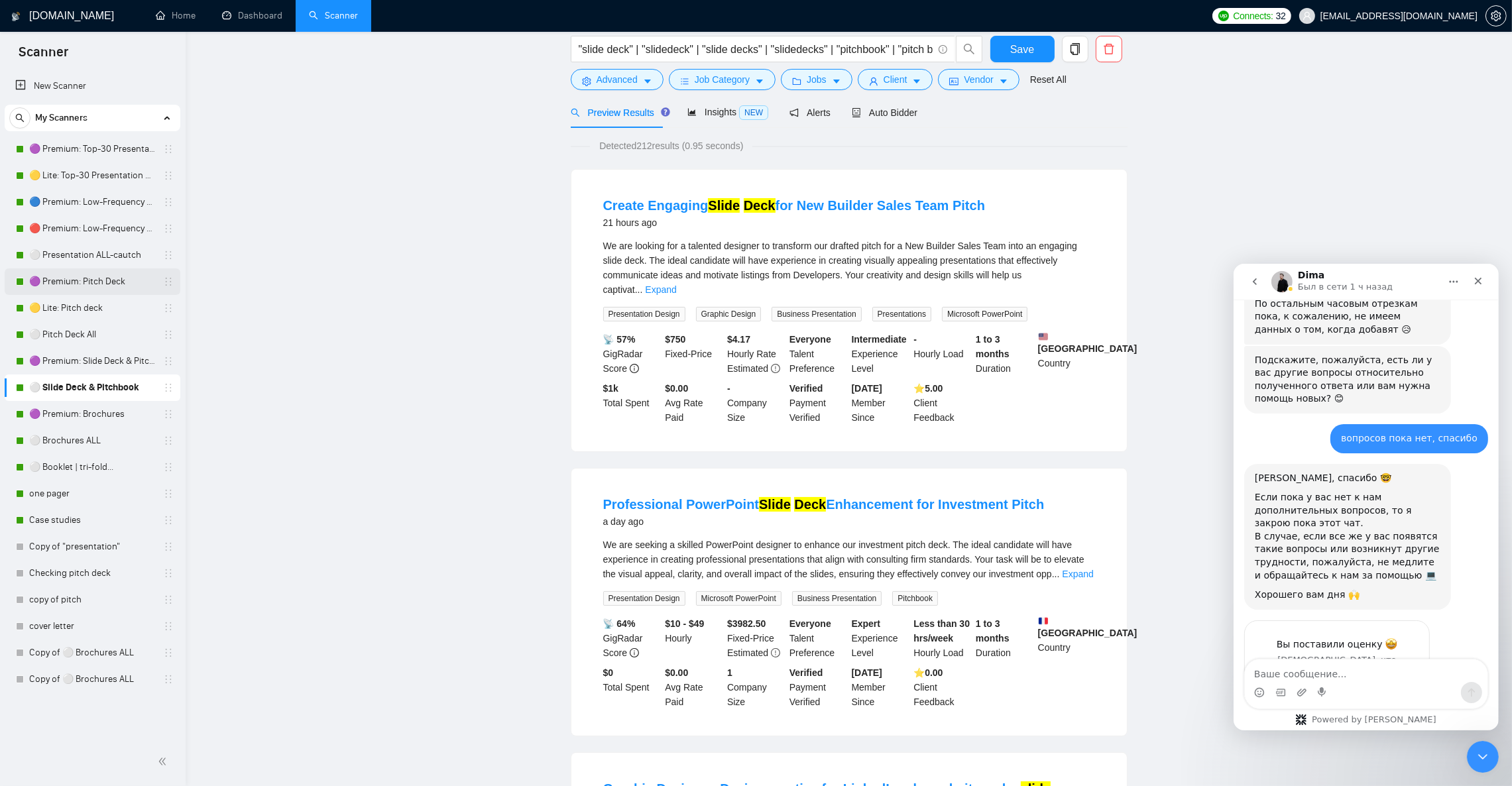
scroll to position [100, 0]
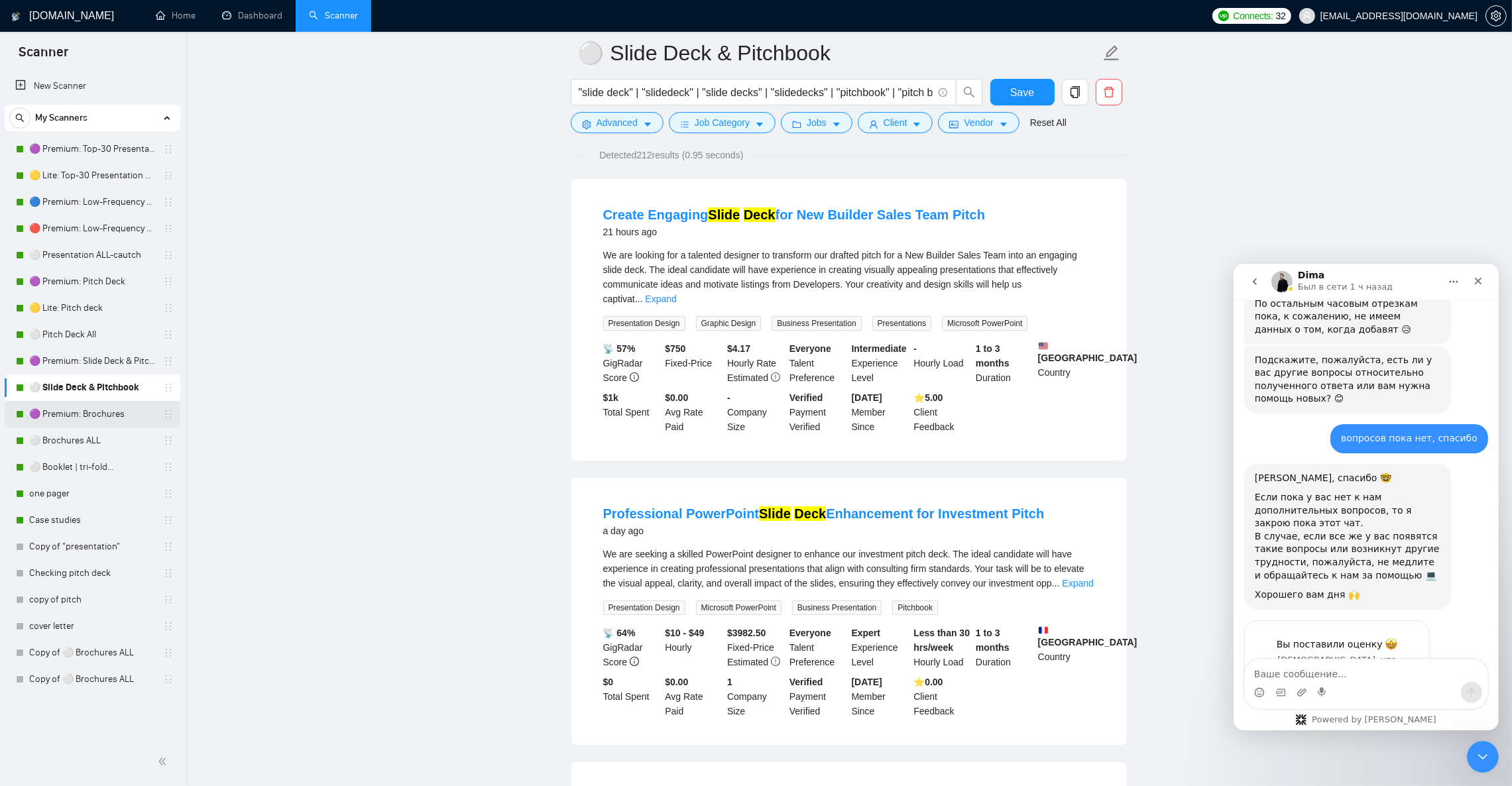
click at [85, 415] on link "🟣 Premium: Brochures" at bounding box center [92, 414] width 126 height 26
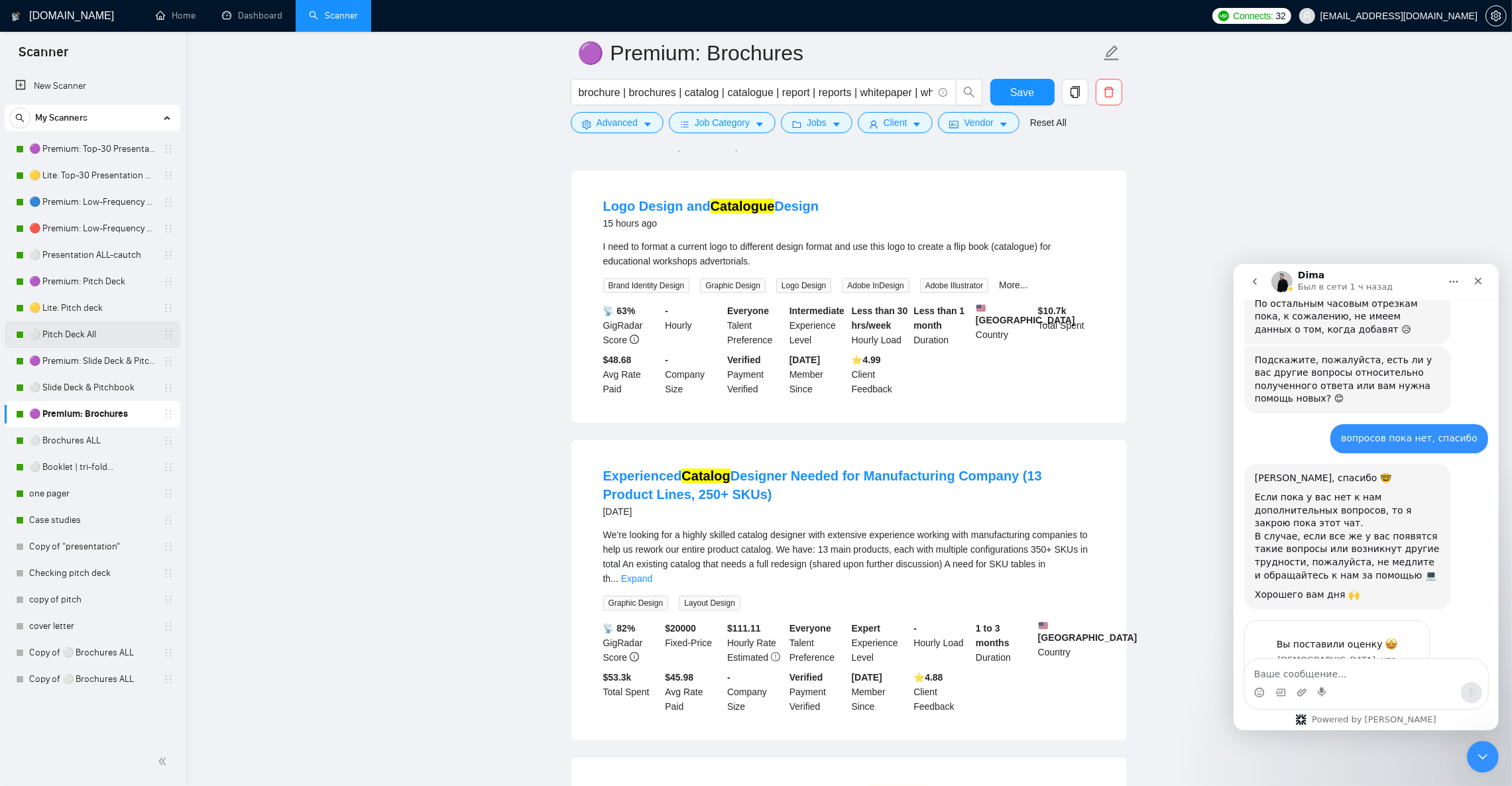
scroll to position [100, 0]
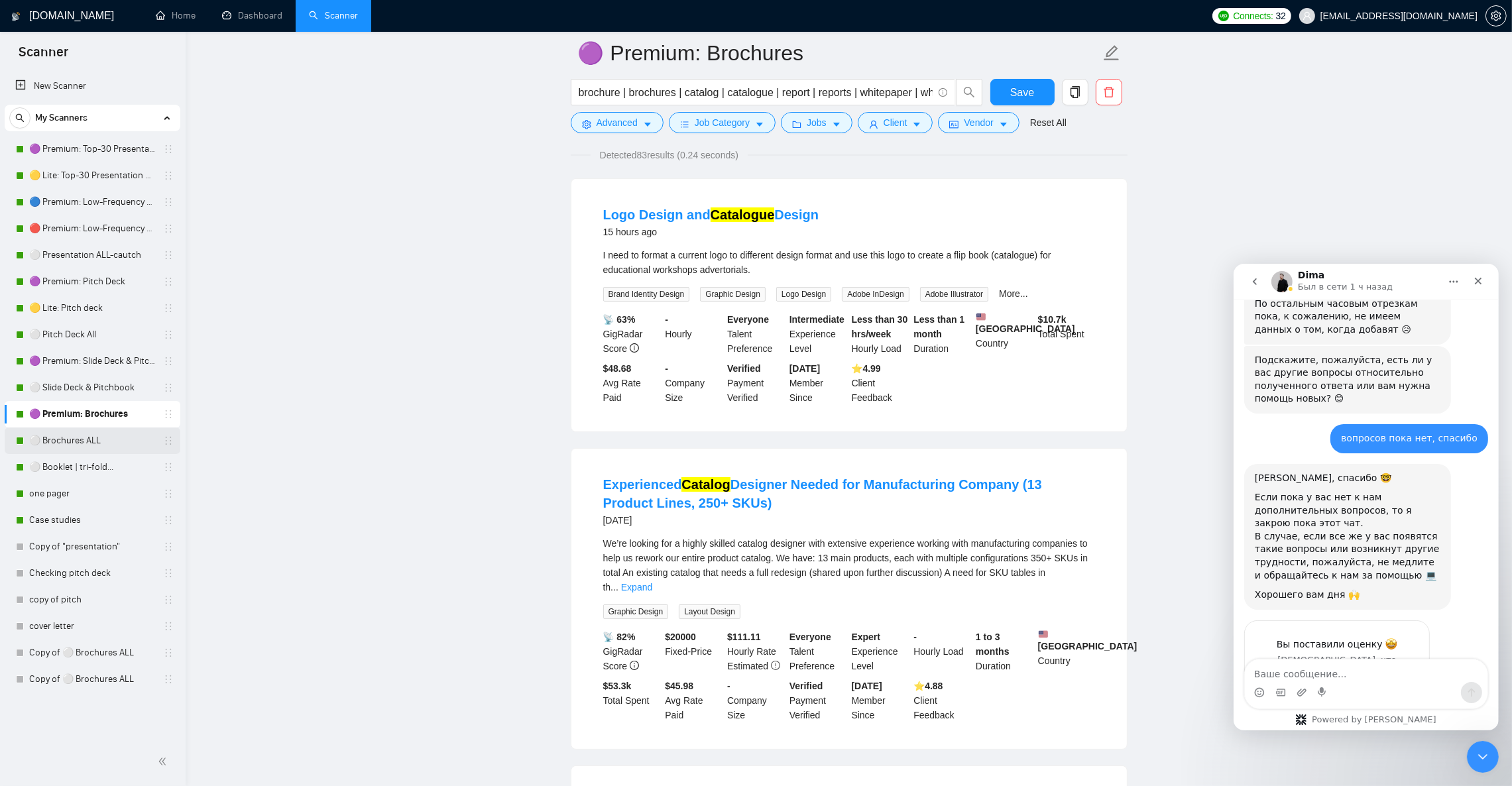
click at [63, 449] on link "⚪ Brochures ALL" at bounding box center [92, 441] width 126 height 26
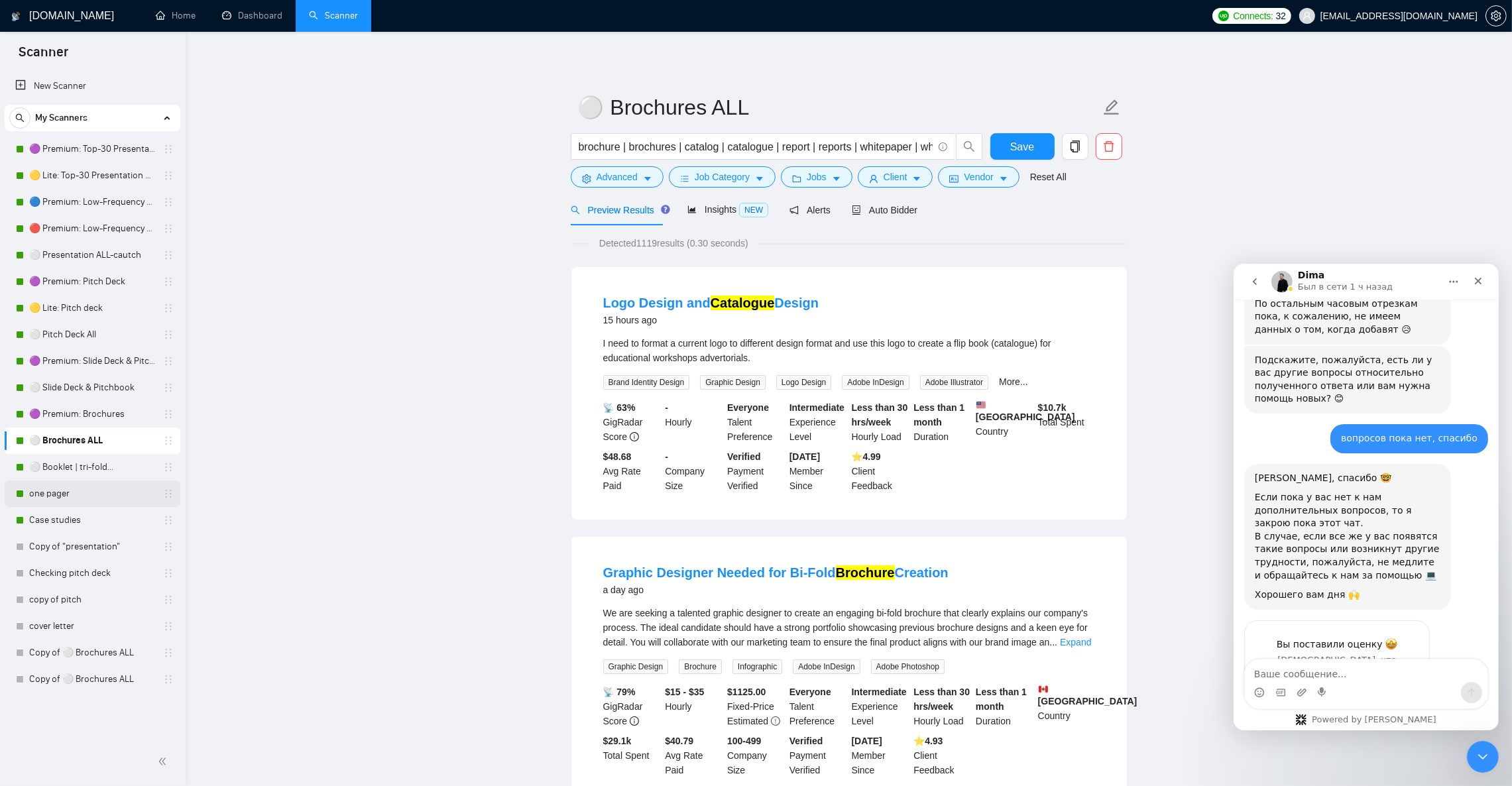
click at [65, 492] on link "one pager" at bounding box center [92, 494] width 126 height 26
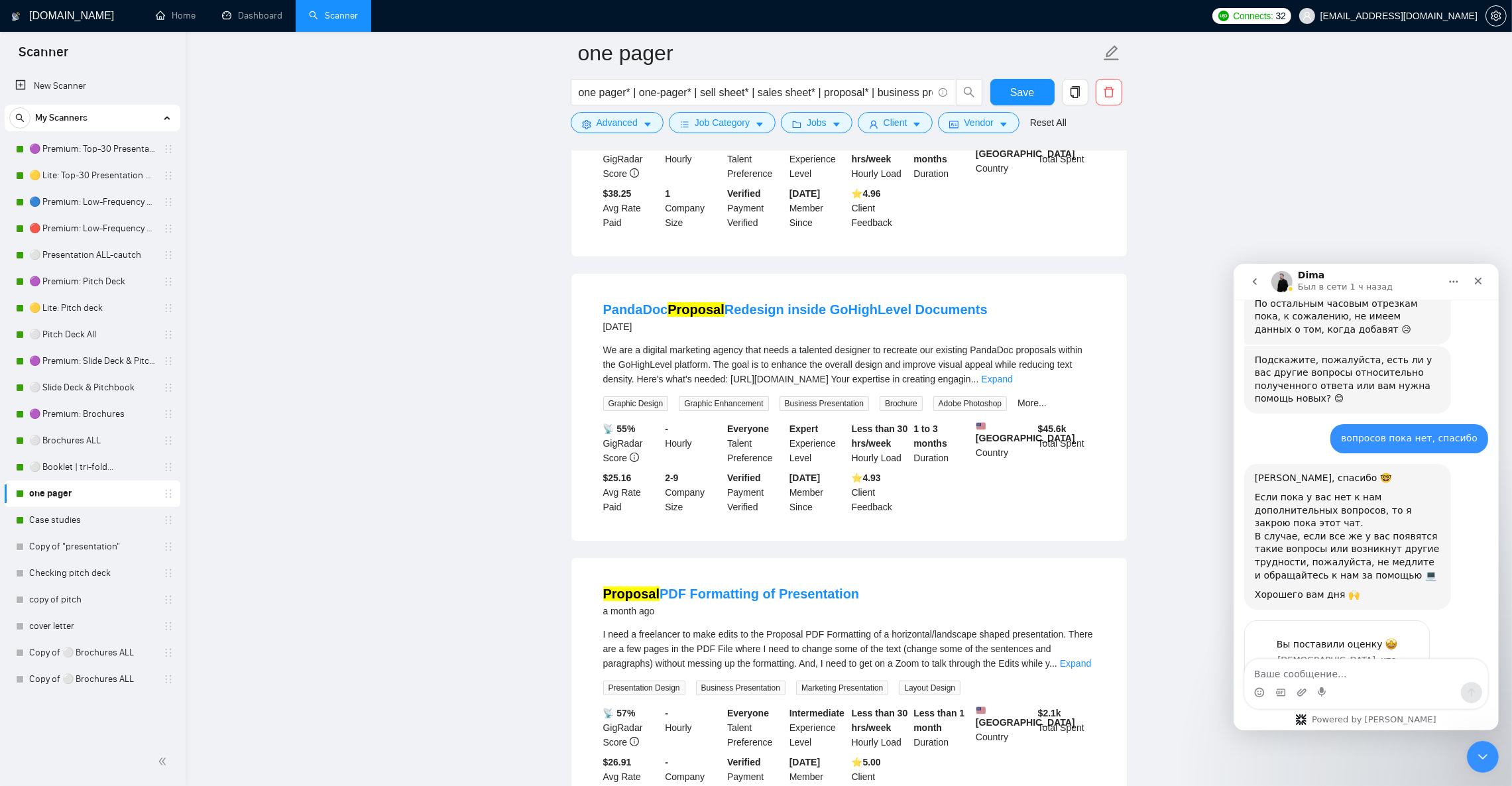
scroll to position [298, 0]
